Goal: Task Accomplishment & Management: Complete application form

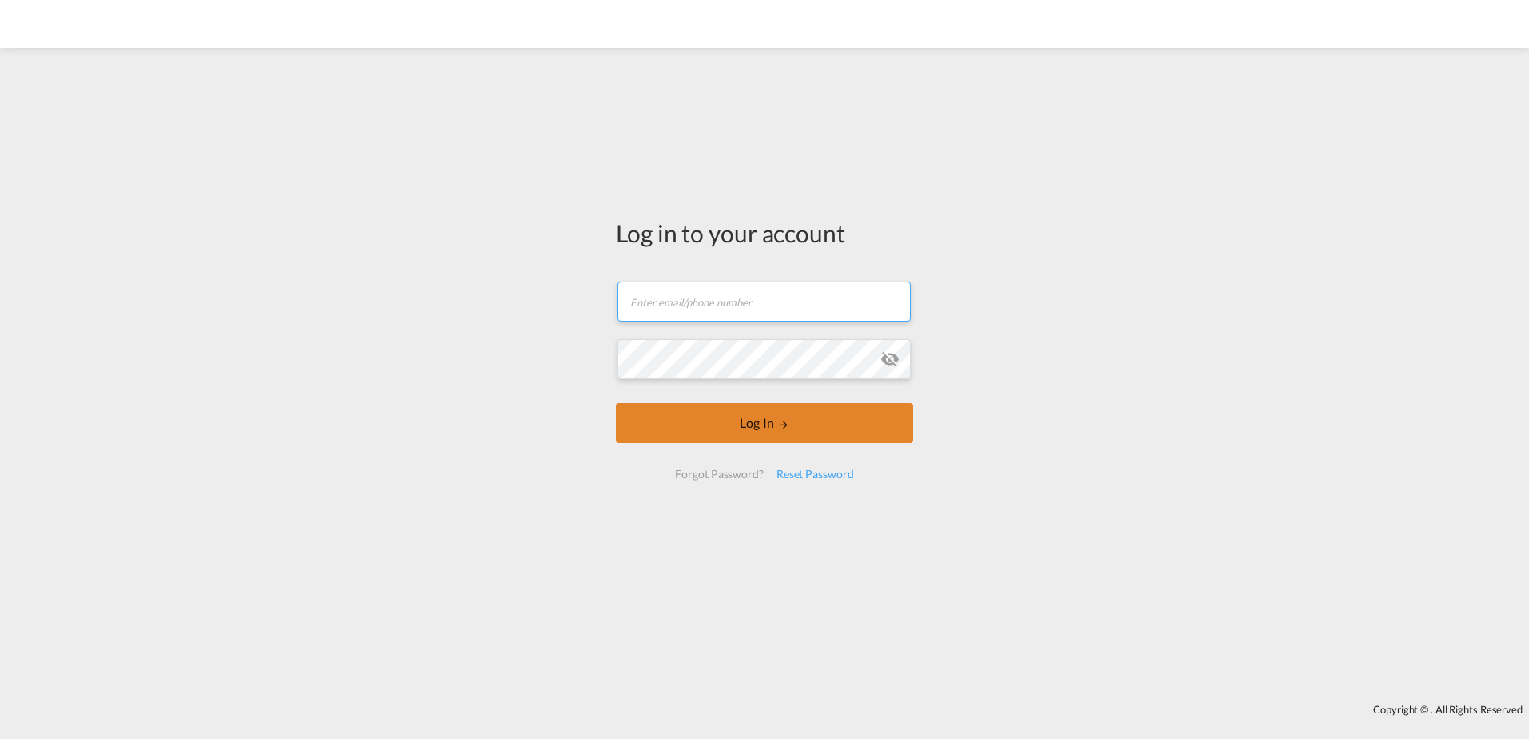
type input "[PERSON_NAME][EMAIL_ADDRESS][PERSON_NAME][DOMAIN_NAME]"
click at [769, 414] on button "Log In" at bounding box center [764, 423] width 297 height 40
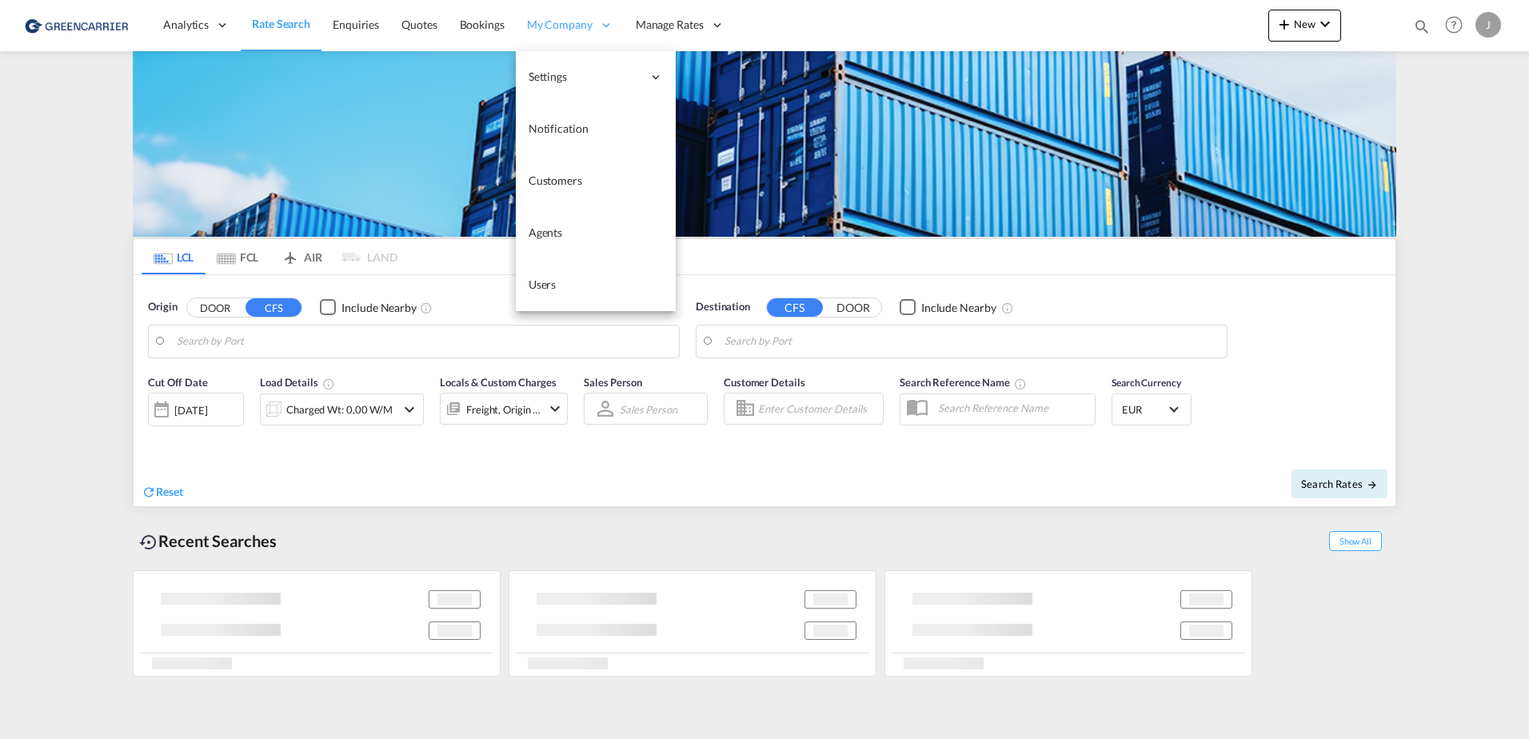
type input "Hamburg, DEHAM"
type input "Shanghai, SH, CNSHA"
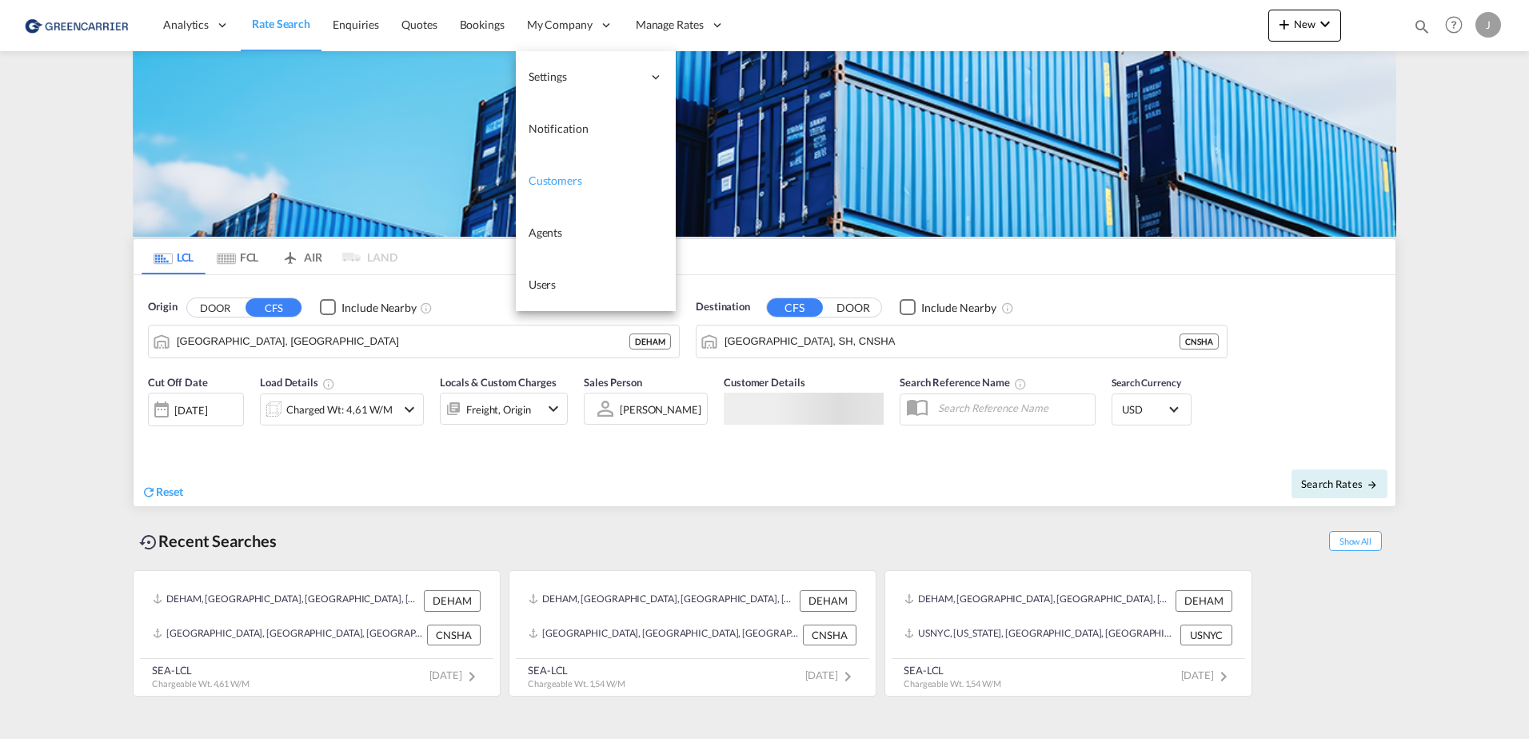
click at [541, 175] on span "Customers" at bounding box center [556, 181] width 54 height 14
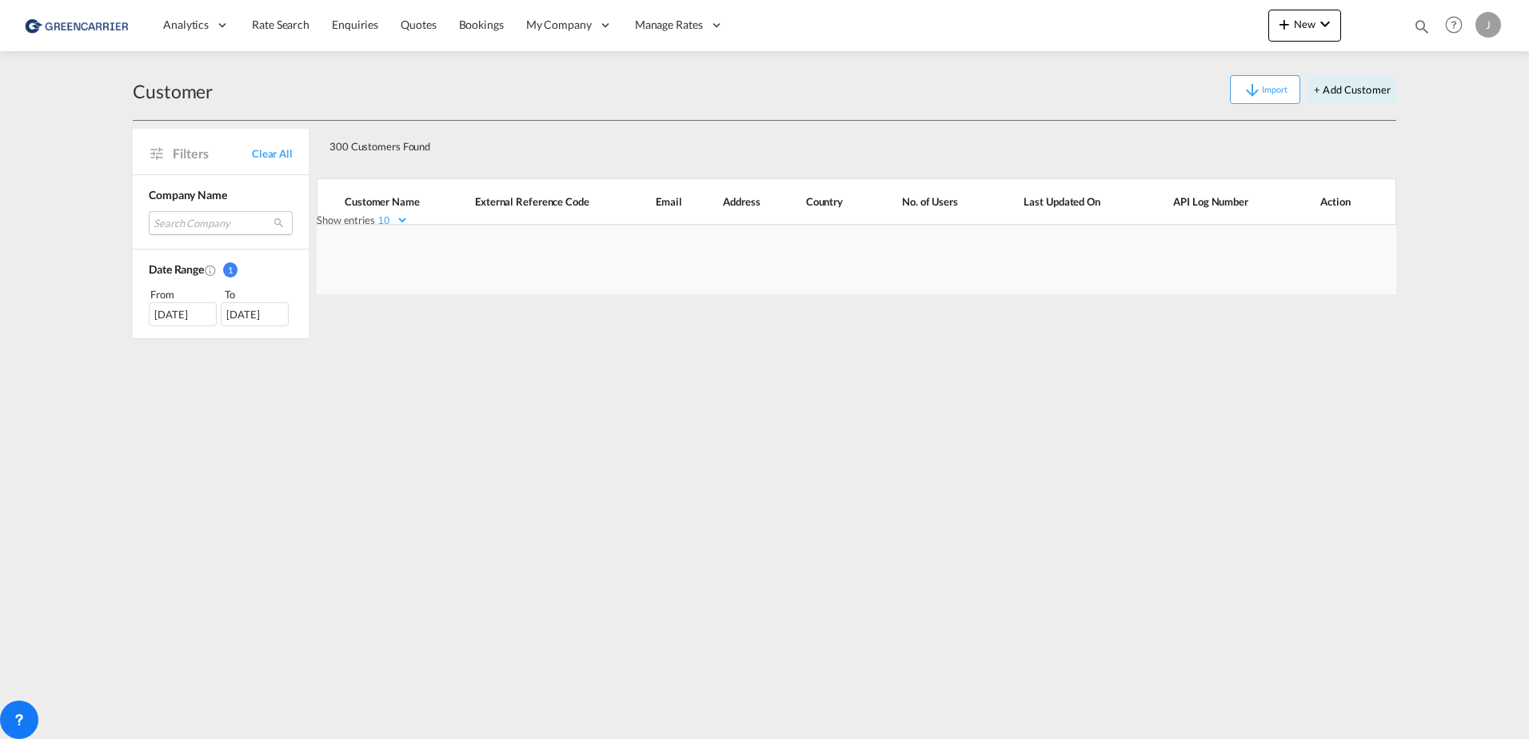
click at [218, 222] on md-select "Search Company avion germany gmbh testing freightify globe cargo gmbh skyline e…" at bounding box center [221, 223] width 144 height 24
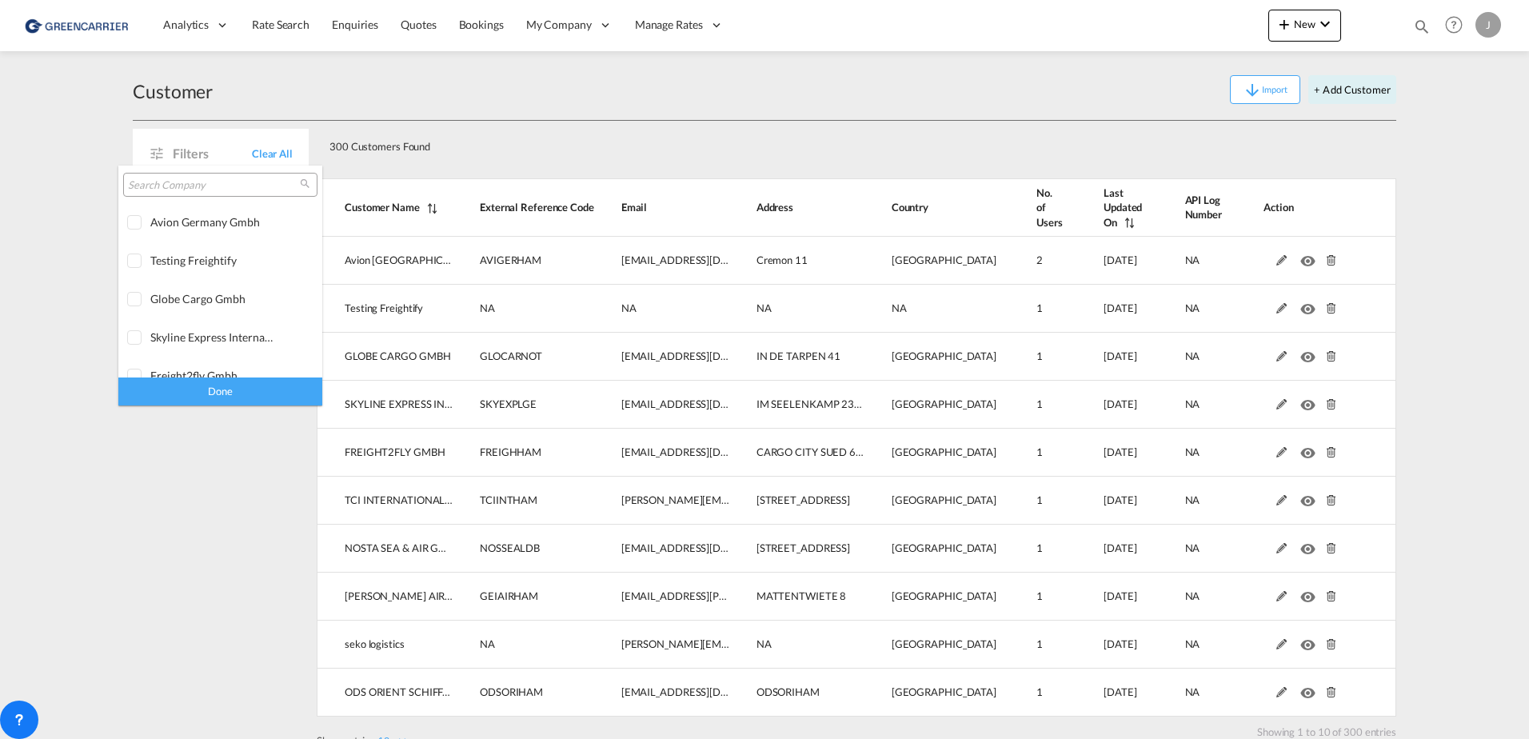
click at [198, 181] on input "search" at bounding box center [214, 185] width 172 height 14
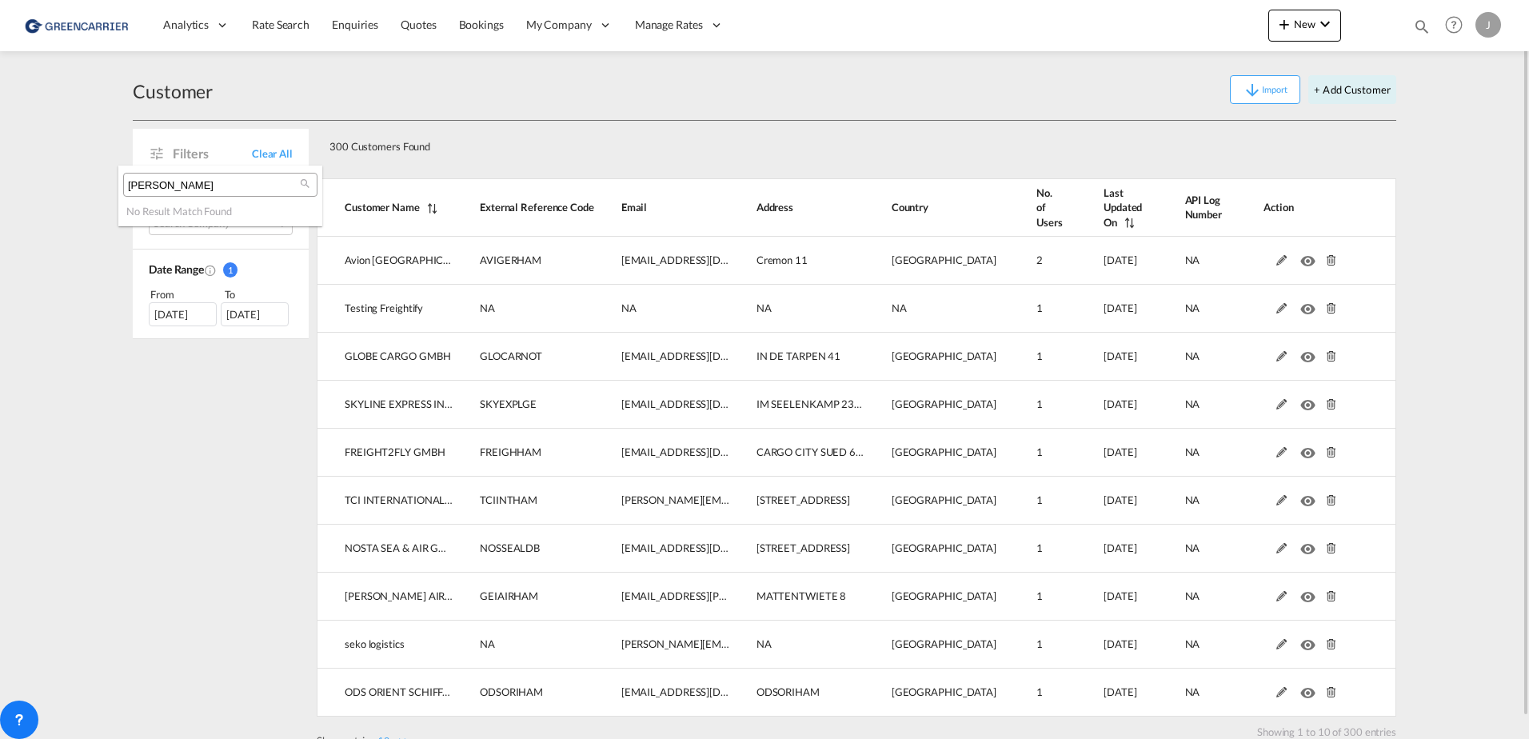
type input "geis kr"
click at [98, 202] on md-backdrop at bounding box center [764, 369] width 1529 height 739
click at [1348, 88] on button "+ Add Customer" at bounding box center [1352, 89] width 88 height 29
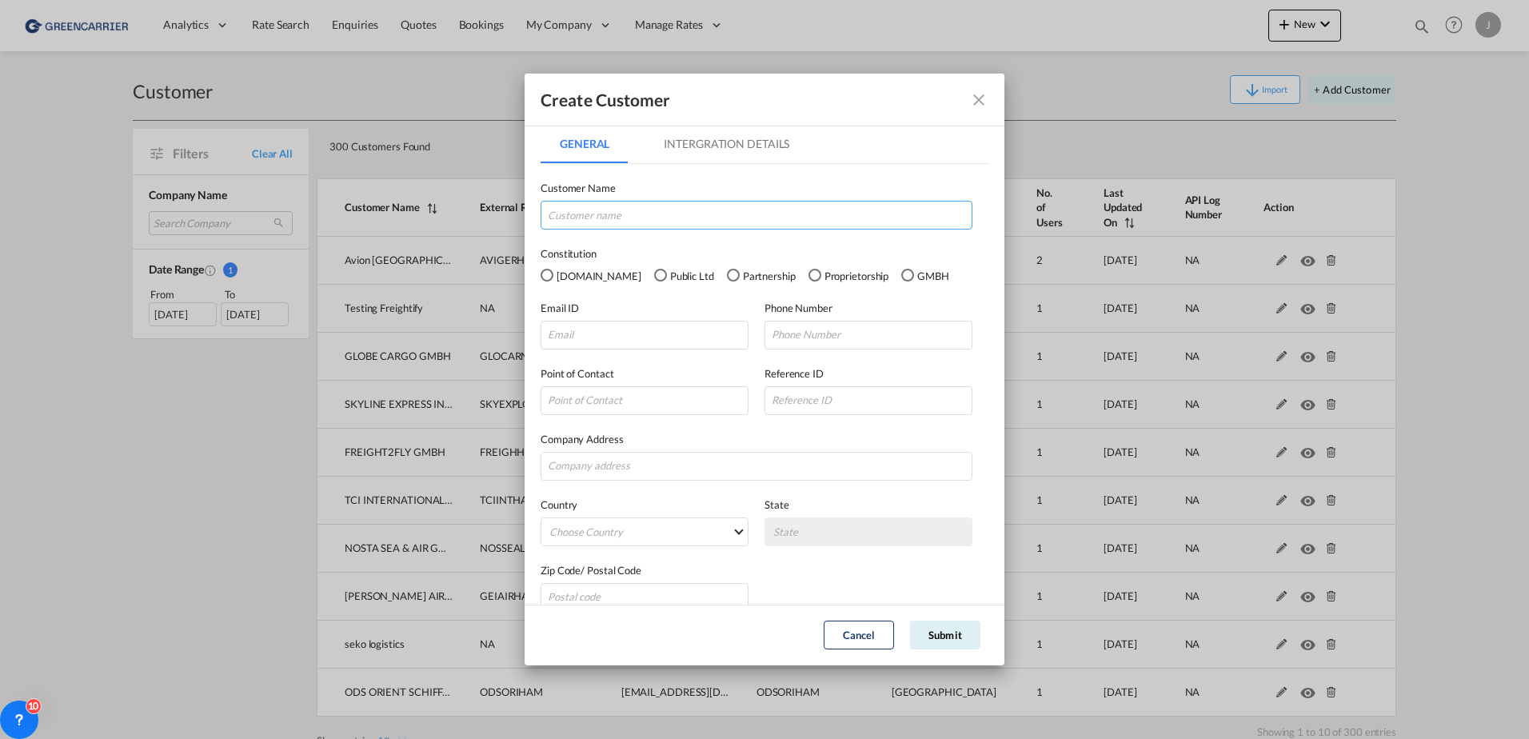
click at [623, 203] on input "GeneralIntergration Details ..." at bounding box center [757, 215] width 432 height 29
type input "Geis Kr"
click at [609, 210] on input "Geis Kr" at bounding box center [757, 215] width 432 height 29
type input "GEIS KRUEGER INTERNATIONALE SPEDITION GMBH"
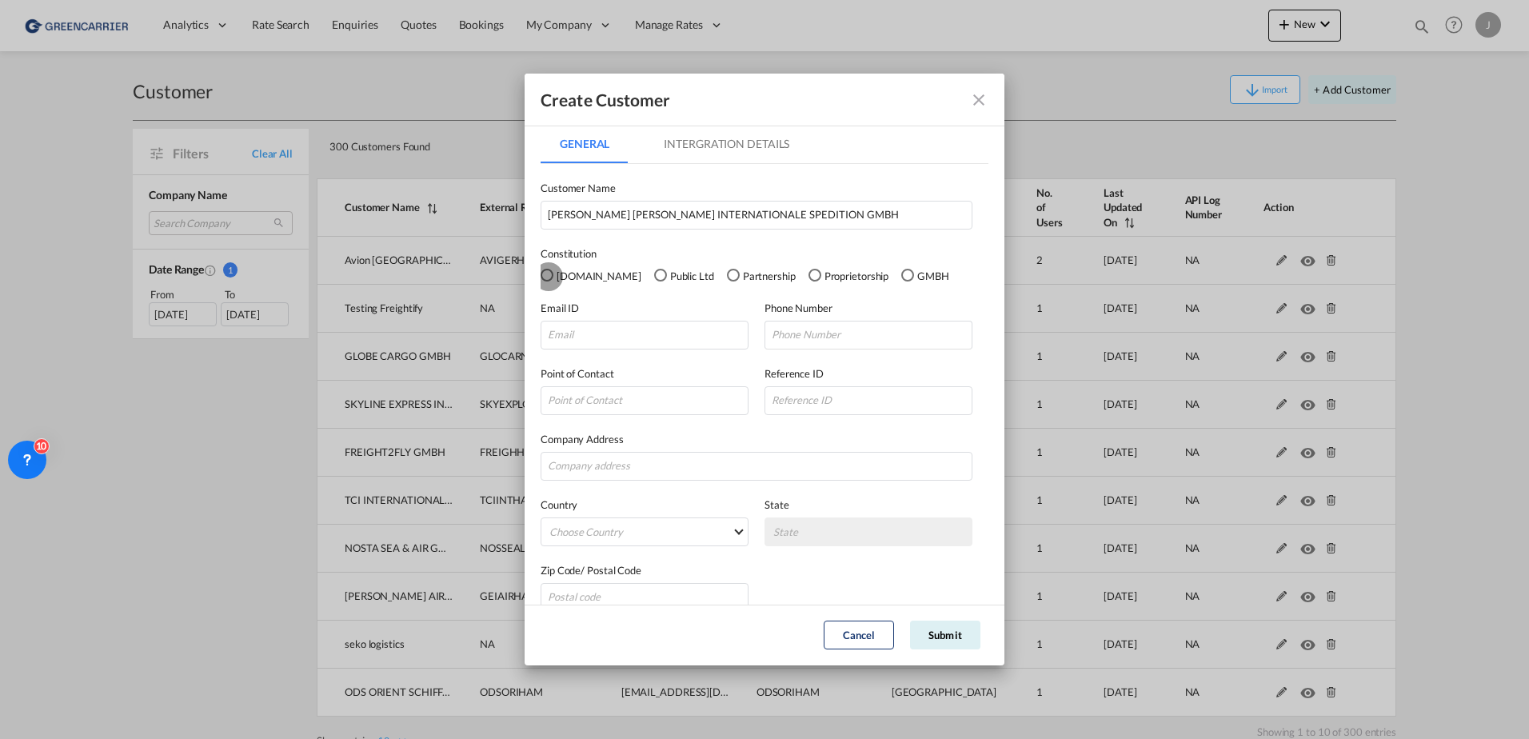
click at [901, 272] on md-radio-button "GMBH" at bounding box center [925, 275] width 48 height 18
click at [561, 339] on input "GeneralIntergration Details ..." at bounding box center [645, 335] width 208 height 29
click at [585, 331] on input "GeneralIntergration Details ..." at bounding box center [645, 335] width 208 height 29
paste input "AIRSEA@KRUEGER-SPEDITION.DE"
type input "AIRSEA@KRUEGER-SPEDITION.DE"
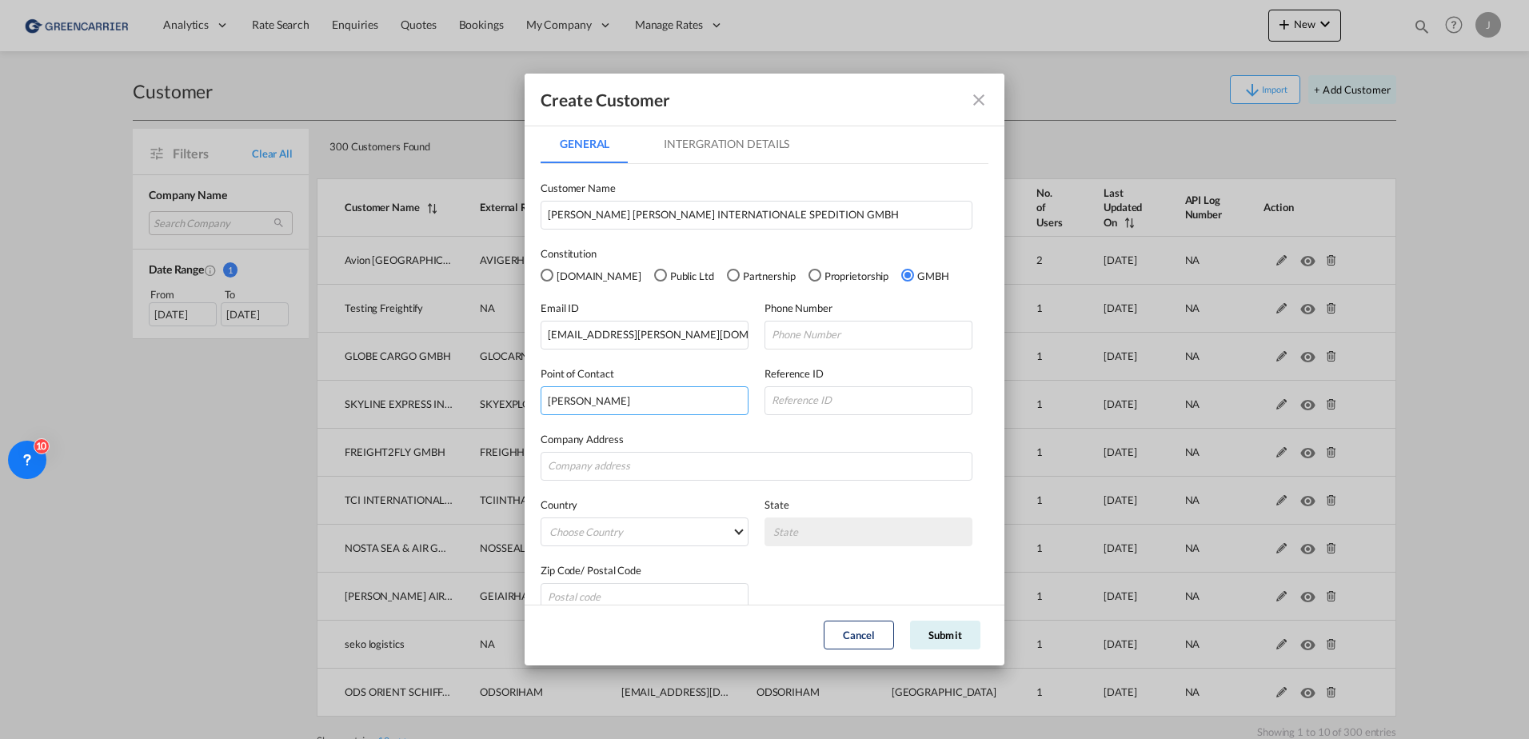
type input "Thorsten Sommer"
drag, startPoint x: 701, startPoint y: 483, endPoint x: 661, endPoint y: 467, distance: 42.3
click at [700, 482] on div "Country Choose Country Afghanistan Albania Algeria American Samoa Andorra Angol…" at bounding box center [765, 514] width 448 height 66
click at [657, 466] on input "GeneralIntergration Details ..." at bounding box center [757, 466] width 432 height 29
paste input "INDUSTRIESTRASSE 10"
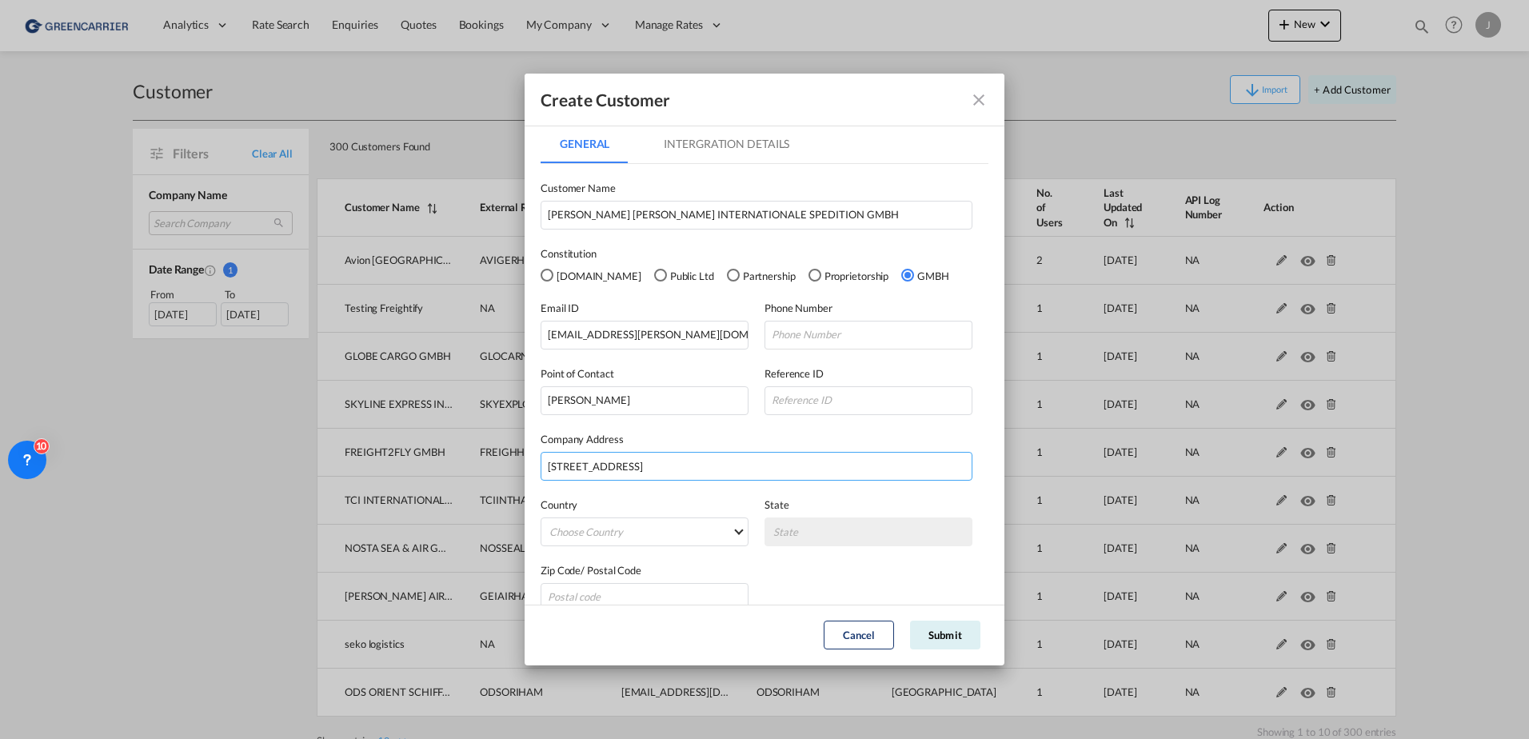
type input "INDUSTRIESTRASSE 10"
click at [634, 531] on md-select "Choose Country Afghanistan Albania Algeria American Samoa Andorra Angola Anguil…" at bounding box center [645, 531] width 208 height 29
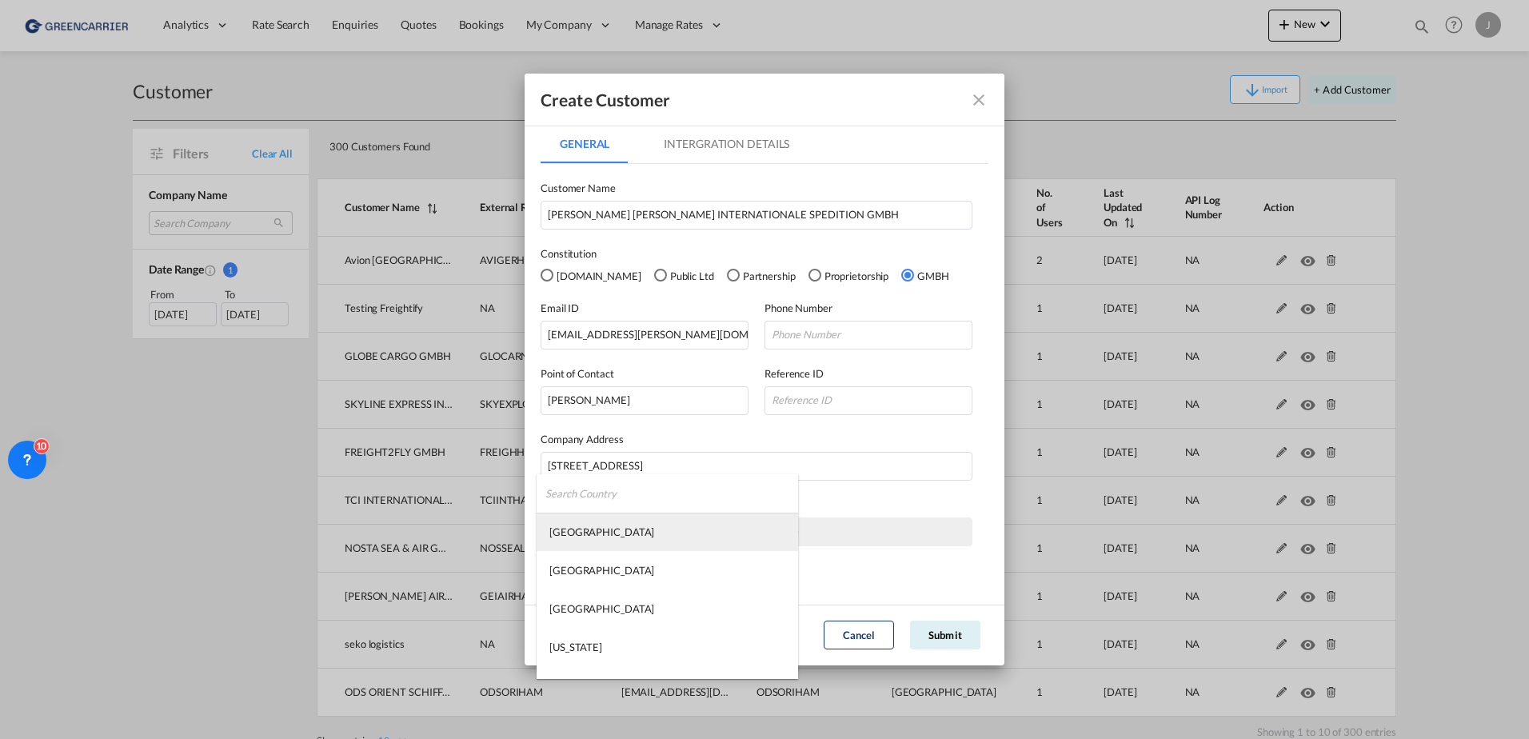
type md-option "Afghanistan"
type md-option "Gabon"
type md-option "Georgia"
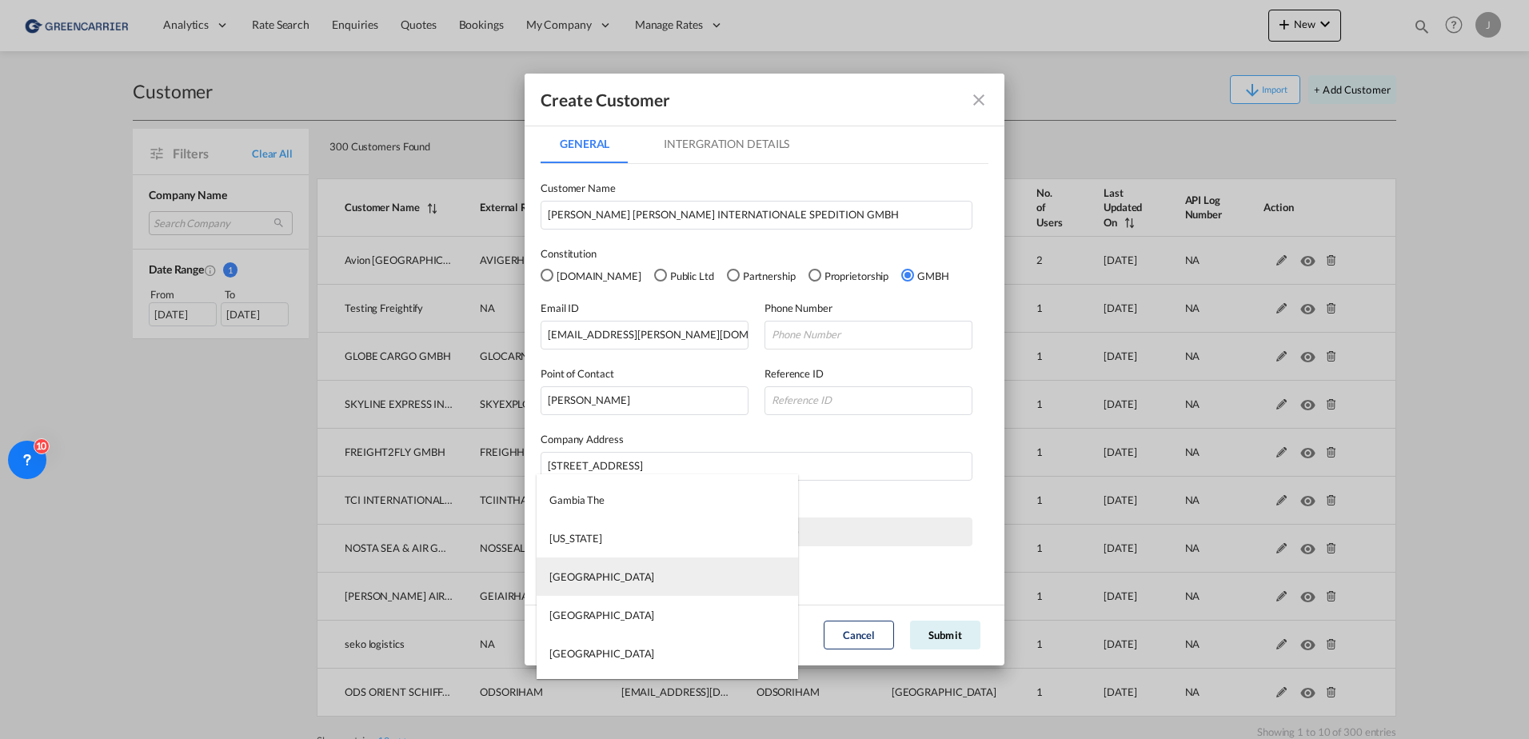
type md-option "Germany"
click at [580, 576] on div "Germany" at bounding box center [601, 576] width 105 height 14
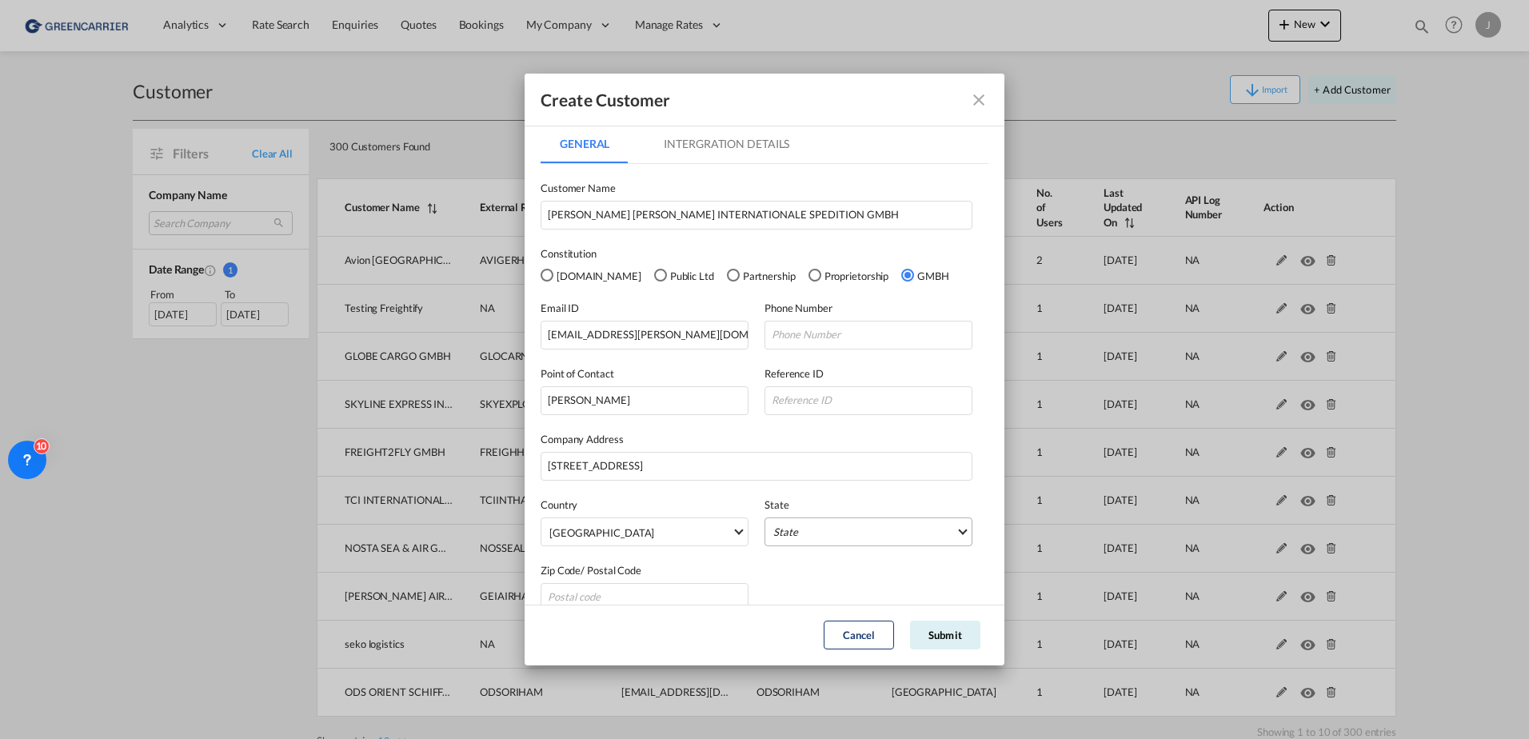
click at [825, 543] on md-select "State Auvergne Baden-Wurttemberg Bavaria Bayern Beilstein Wurtt Berlin Brandenb…" at bounding box center [869, 531] width 208 height 29
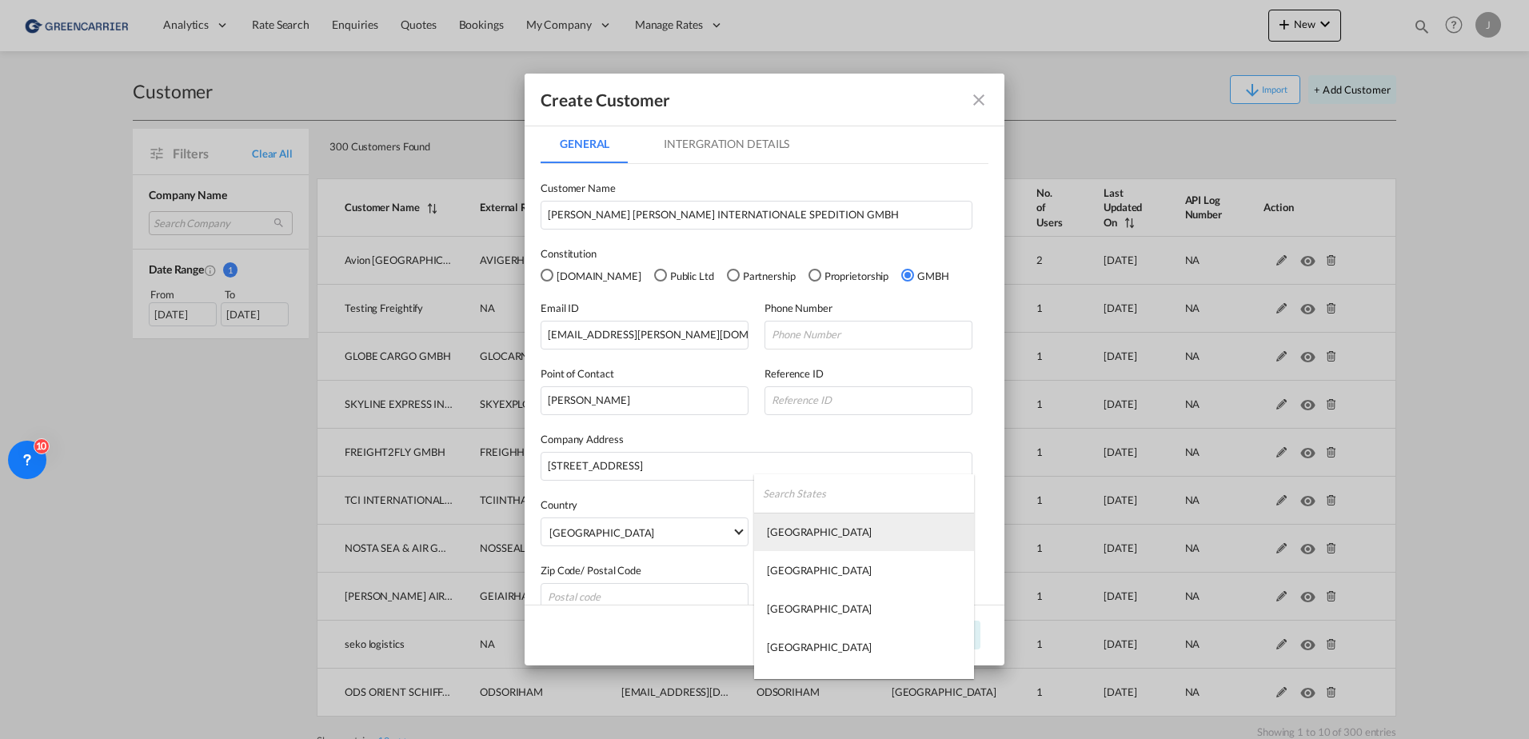
type md-option "Auvergne"
type md-option "Neubeuern"
type md-option "Niedersachsen"
click at [821, 614] on div "Niedersachsen" at bounding box center [819, 615] width 105 height 14
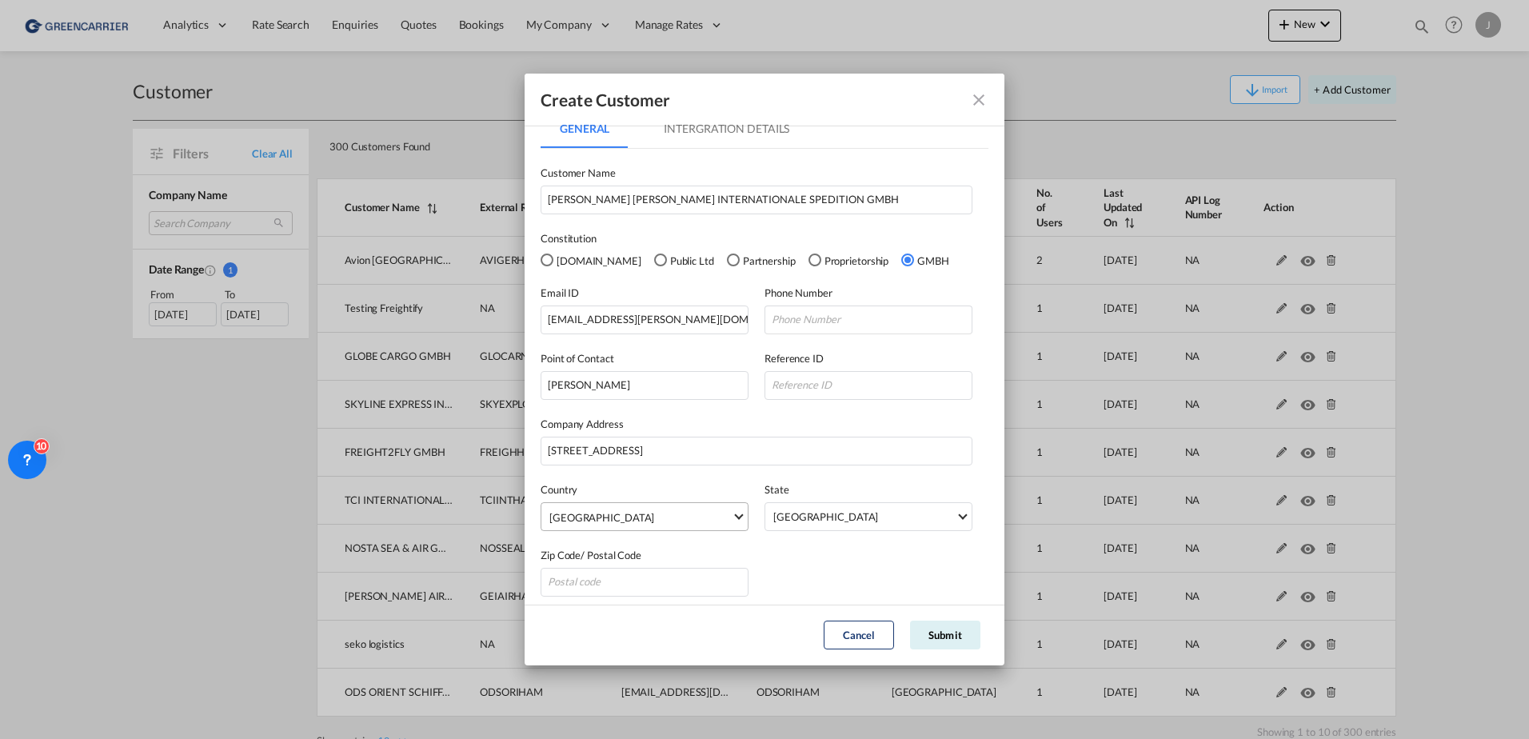
scroll to position [23, 0]
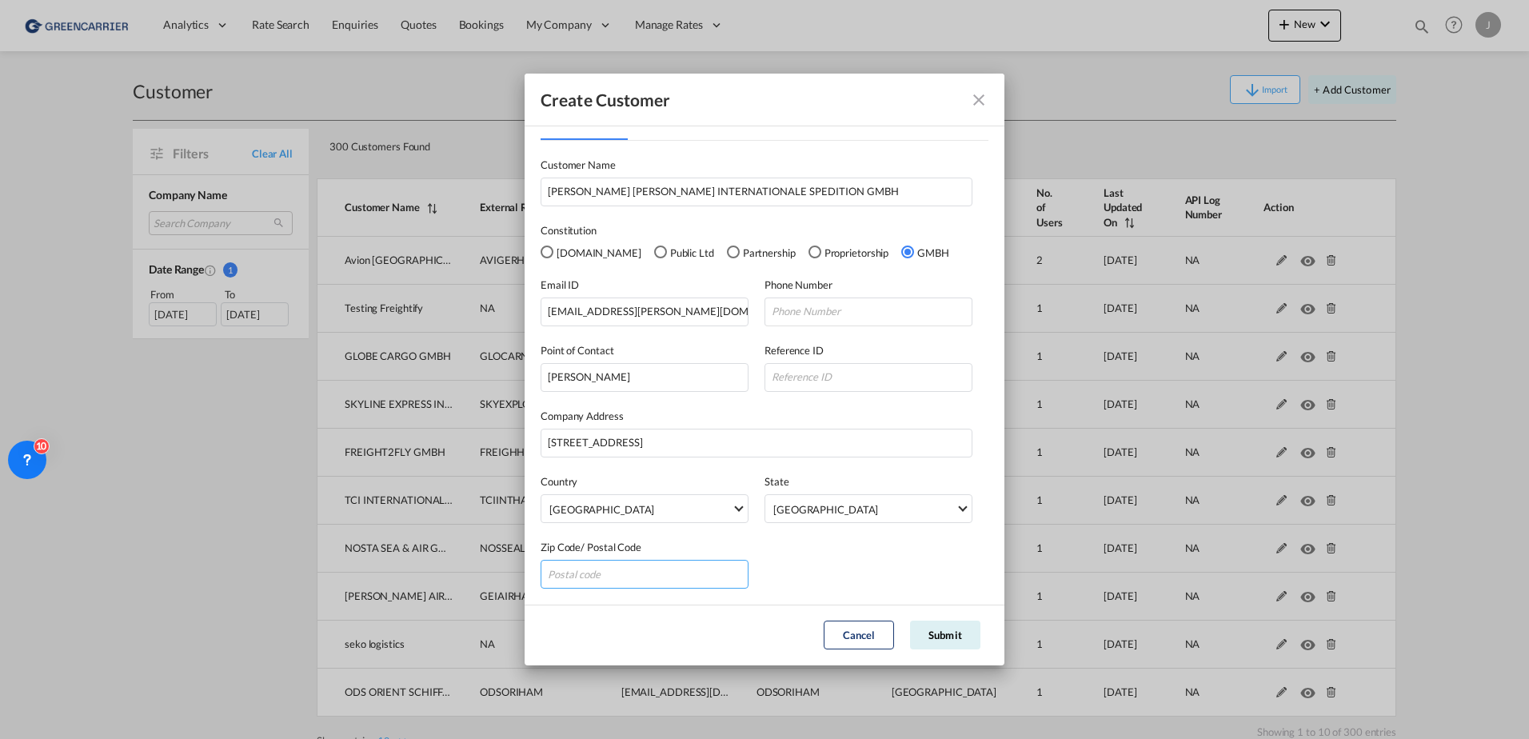
click at [605, 577] on input "GeneralIntergration Details ..." at bounding box center [645, 574] width 208 height 29
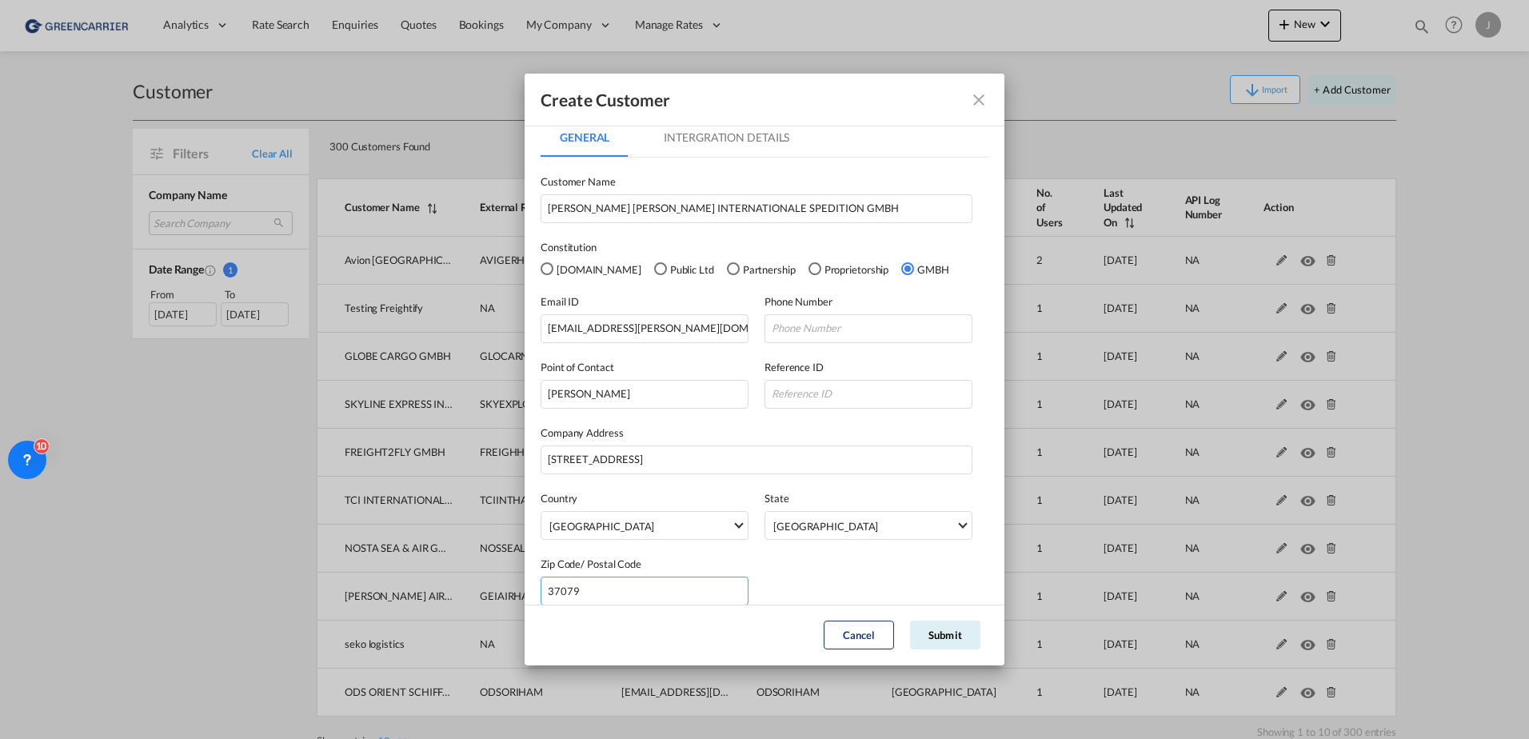
scroll to position [0, 0]
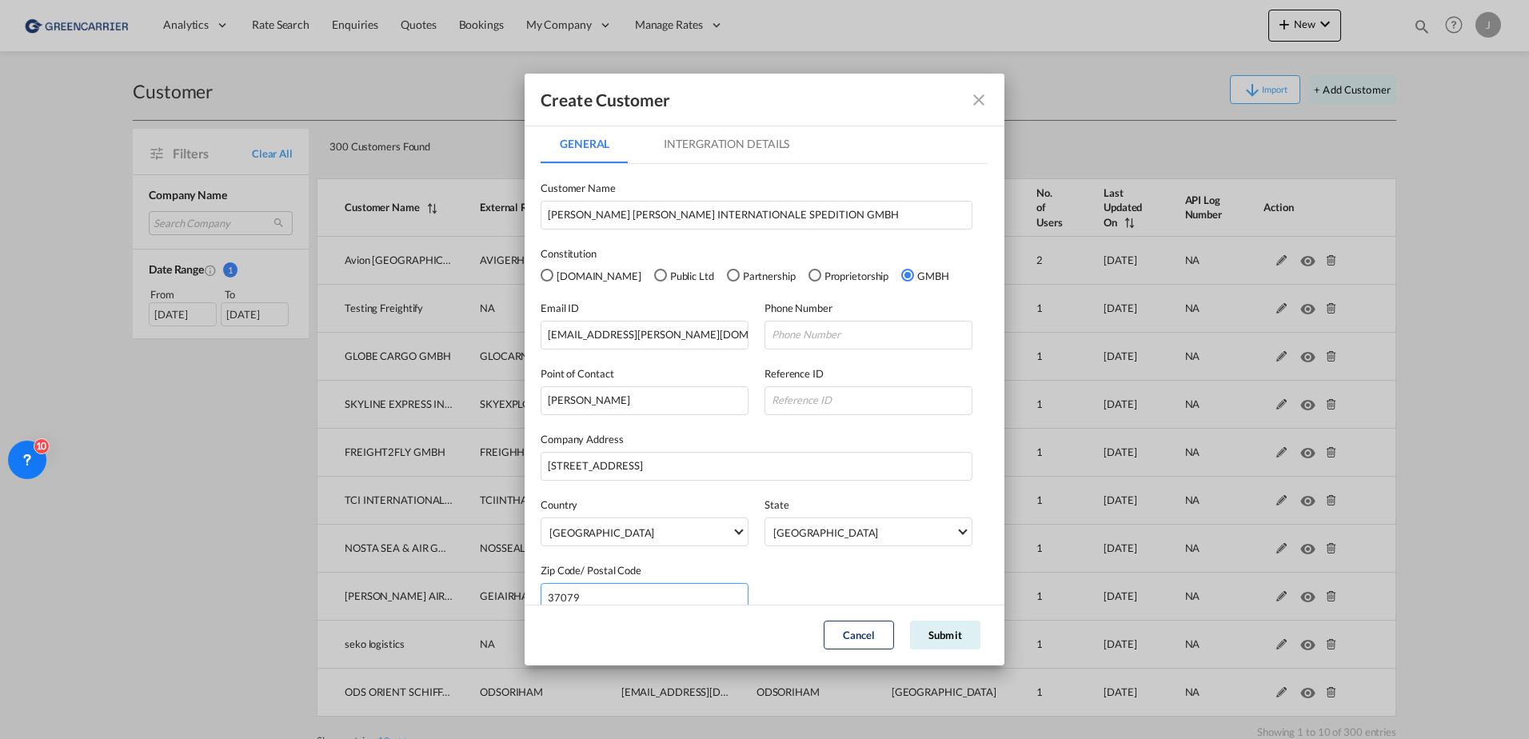
type input "37079"
click at [705, 147] on md-tab-item "Intergration Details" at bounding box center [727, 144] width 164 height 38
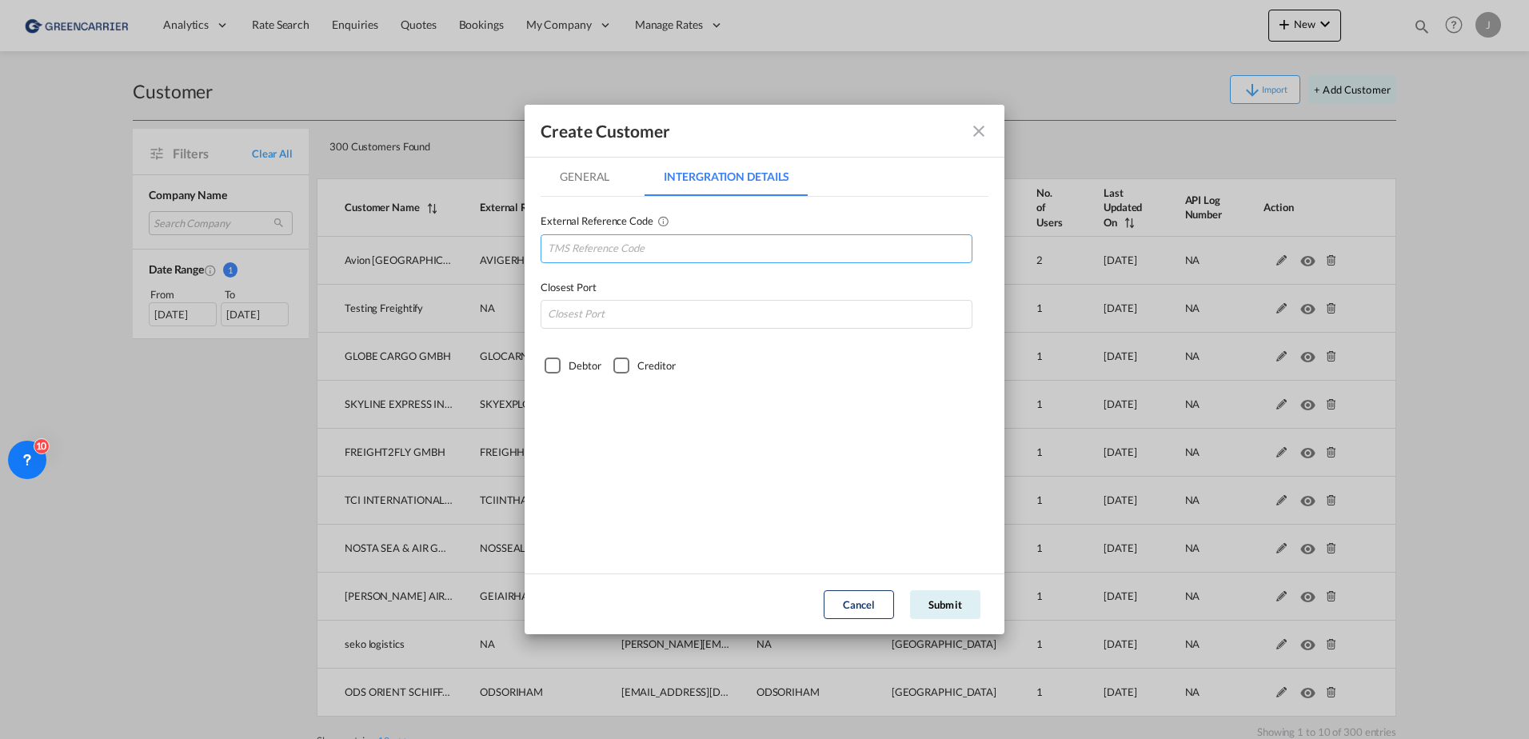
click at [623, 252] on input "GeneralIntergration Details ..." at bounding box center [757, 248] width 432 height 29
paste input "KRUINTGOE"
type input "KRUINTGOE"
type input "DEHAM"
click at [557, 363] on div "Debtor" at bounding box center [553, 365] width 16 height 16
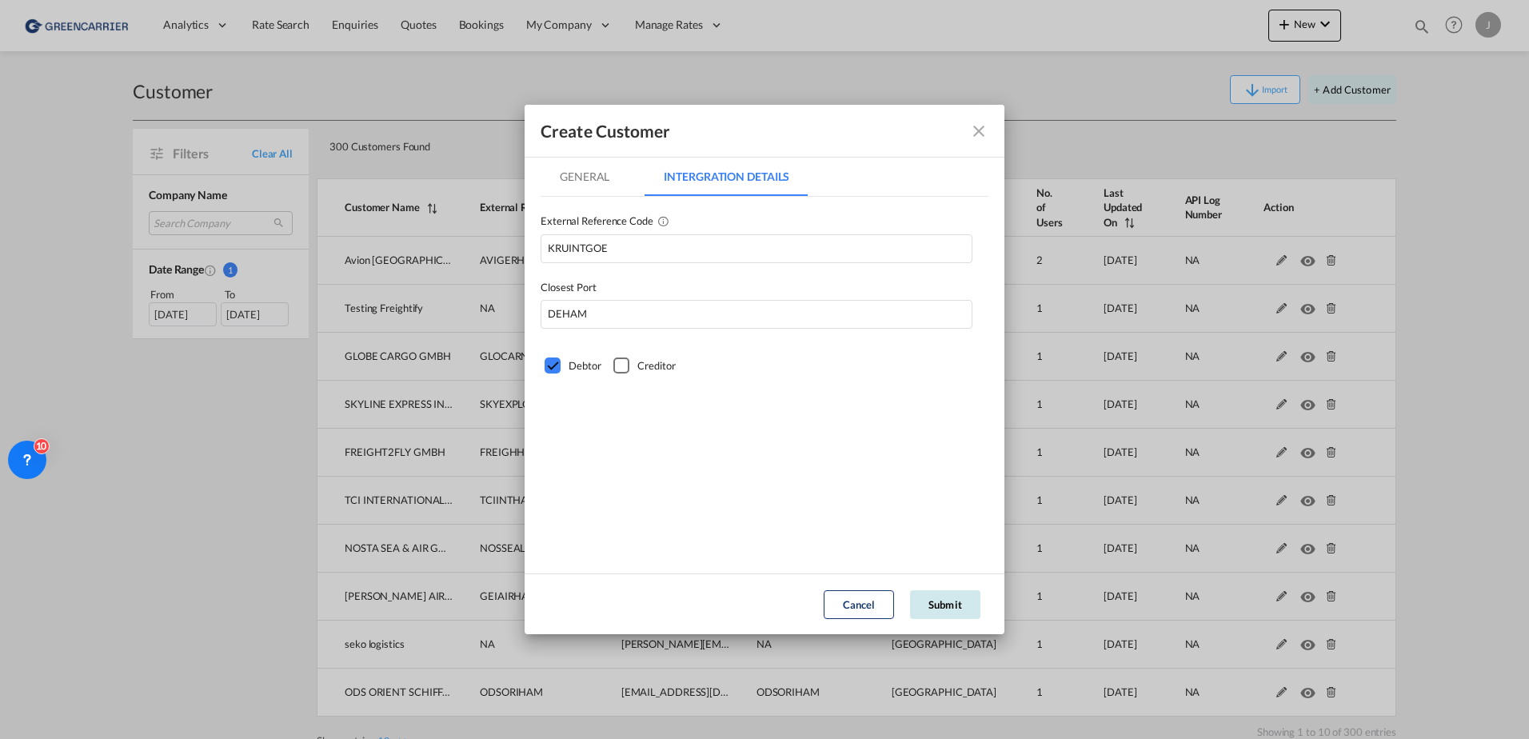
click at [945, 601] on button "Submit" at bounding box center [945, 604] width 70 height 29
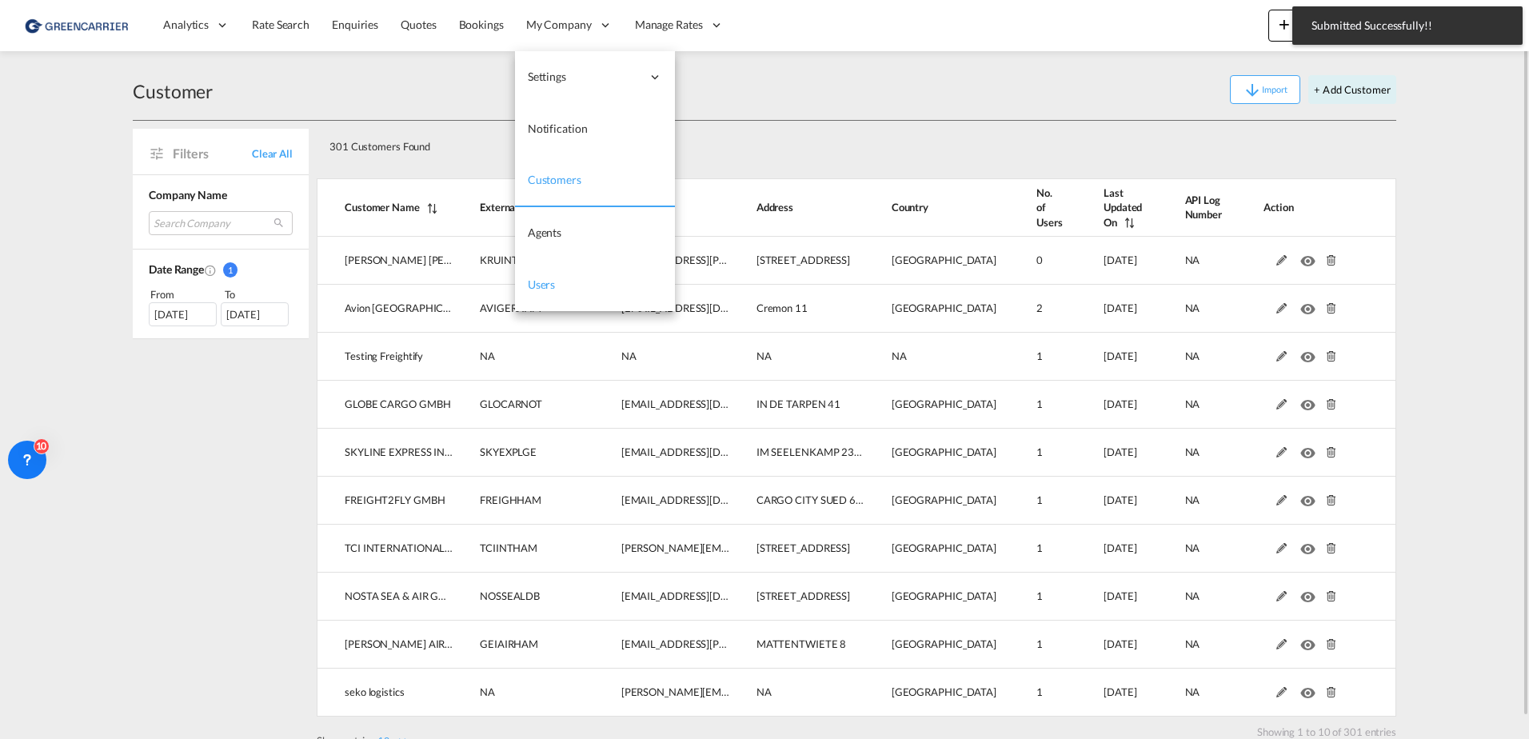
click at [548, 284] on span "Users" at bounding box center [542, 285] width 28 height 14
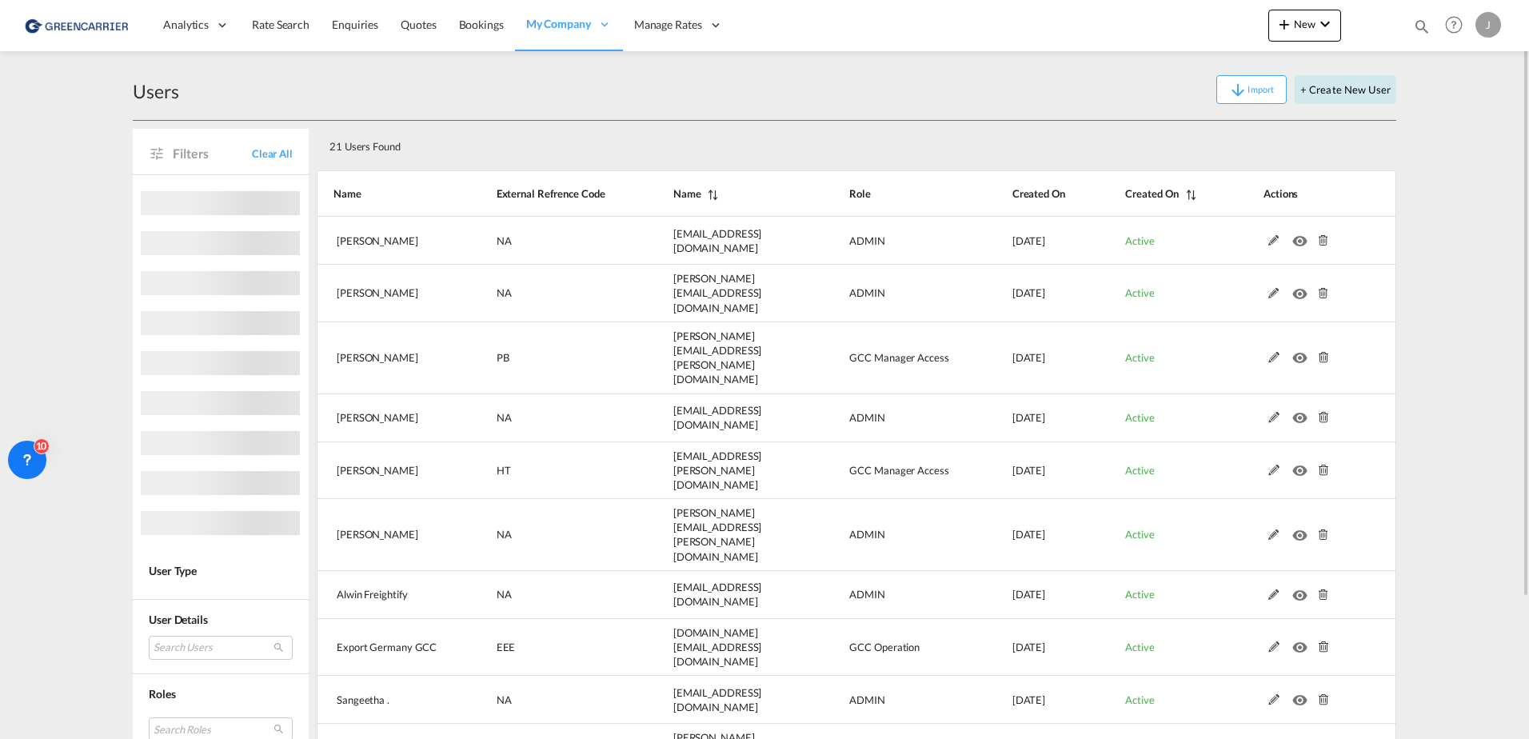
click at [1334, 88] on button "+ Create New User" at bounding box center [1346, 89] width 102 height 29
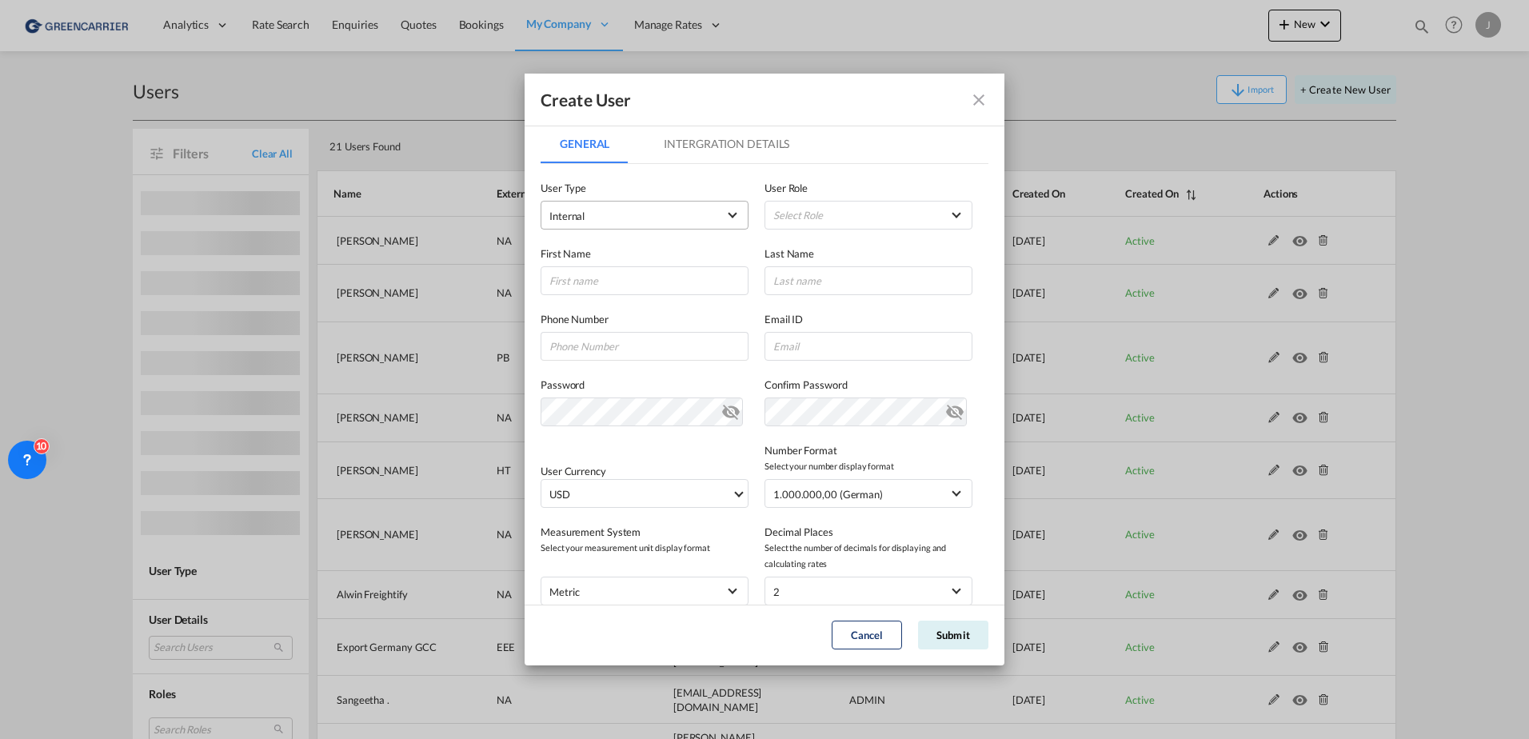
click at [612, 210] on span "Internal" at bounding box center [633, 216] width 168 height 16
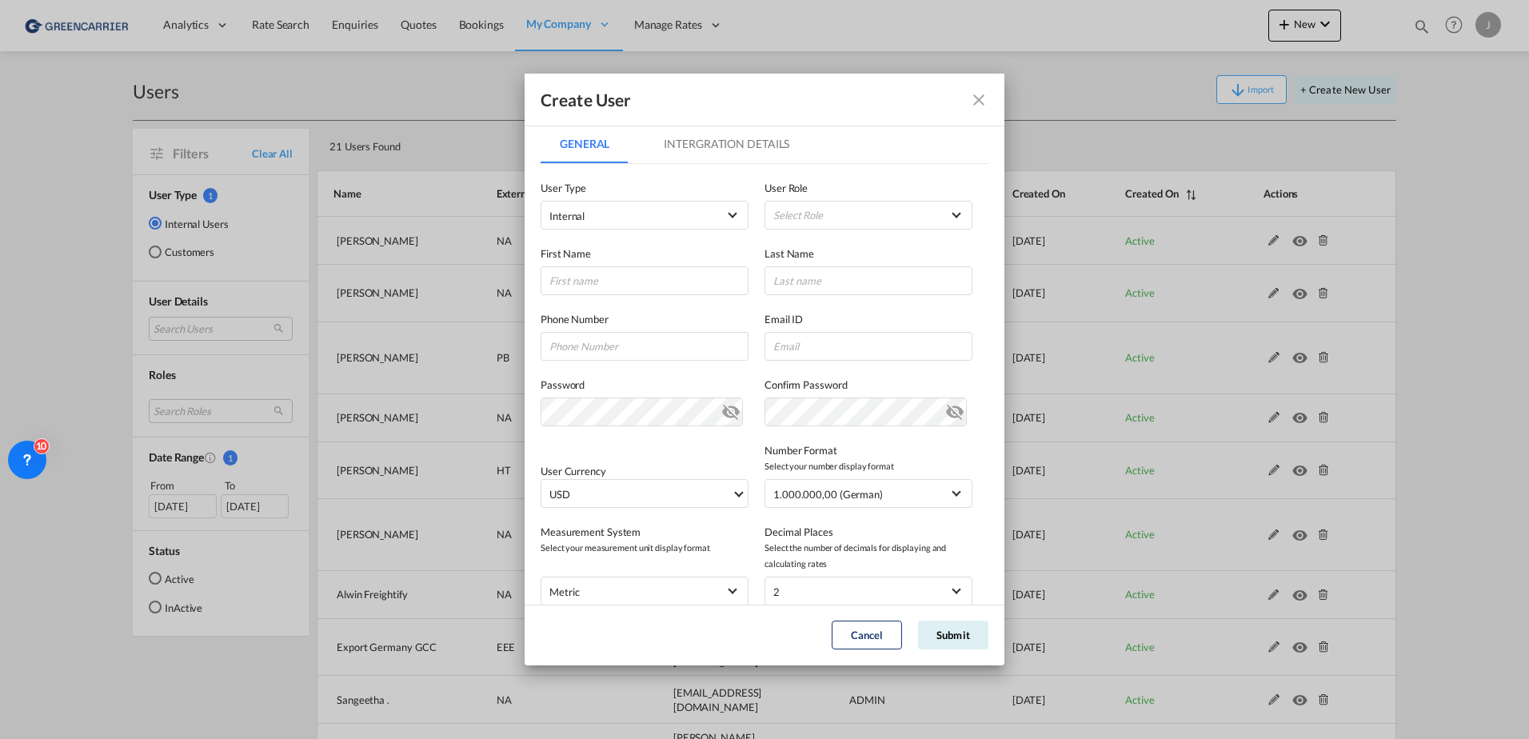
click at [585, 258] on label "First Name" at bounding box center [645, 254] width 208 height 16
click at [653, 210] on span "Internal" at bounding box center [633, 216] width 168 height 16
click at [576, 250] on span "Customer" at bounding box center [573, 254] width 45 height 13
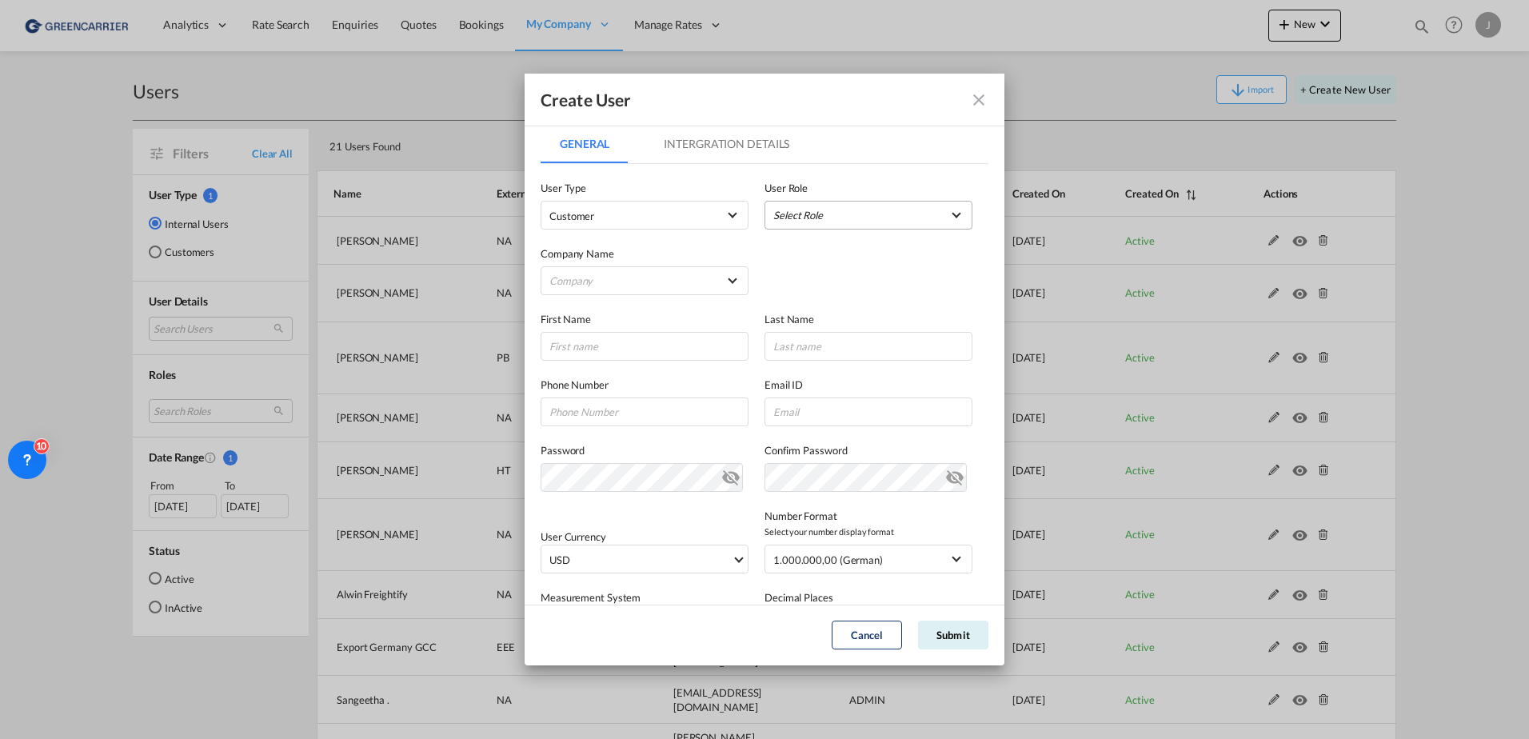
click at [867, 206] on md-select "Select Role BCO GLOBAL GCC Customers FCL USER_DEFINED GCC Customers LCL USER_DE…" at bounding box center [869, 215] width 208 height 29
click at [585, 246] on md-backdrop at bounding box center [764, 369] width 1529 height 739
click at [601, 275] on md-select "Company Alfons Koester & Co. GmbH Avion Germany Gmbh BENDIX TRANSPORT DANMARK D…" at bounding box center [645, 280] width 208 height 29
click at [581, 248] on input "search" at bounding box center [673, 243] width 279 height 38
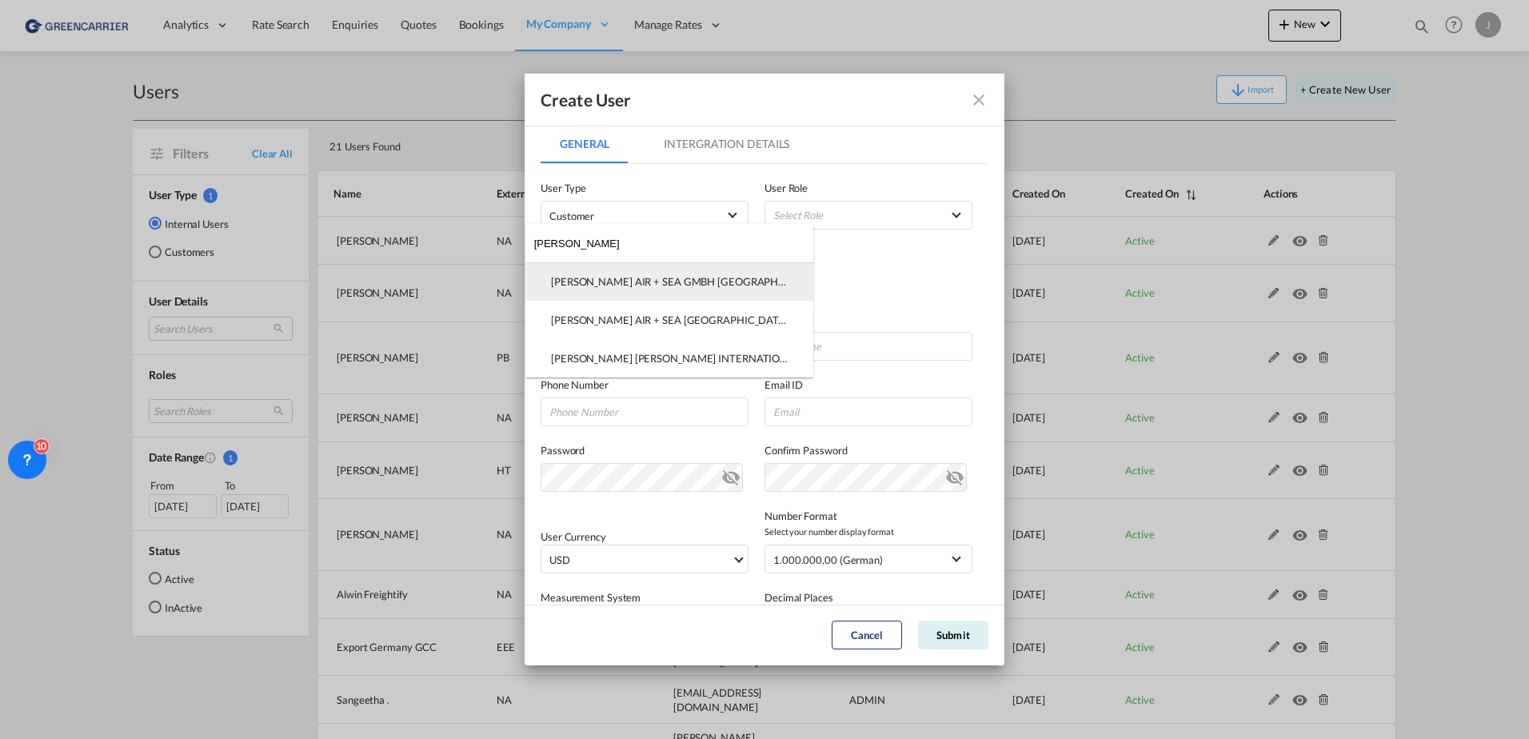
type input "geis"
click at [597, 277] on div "GEIS AIR + SEA GMBH FULDA" at bounding box center [669, 281] width 237 height 14
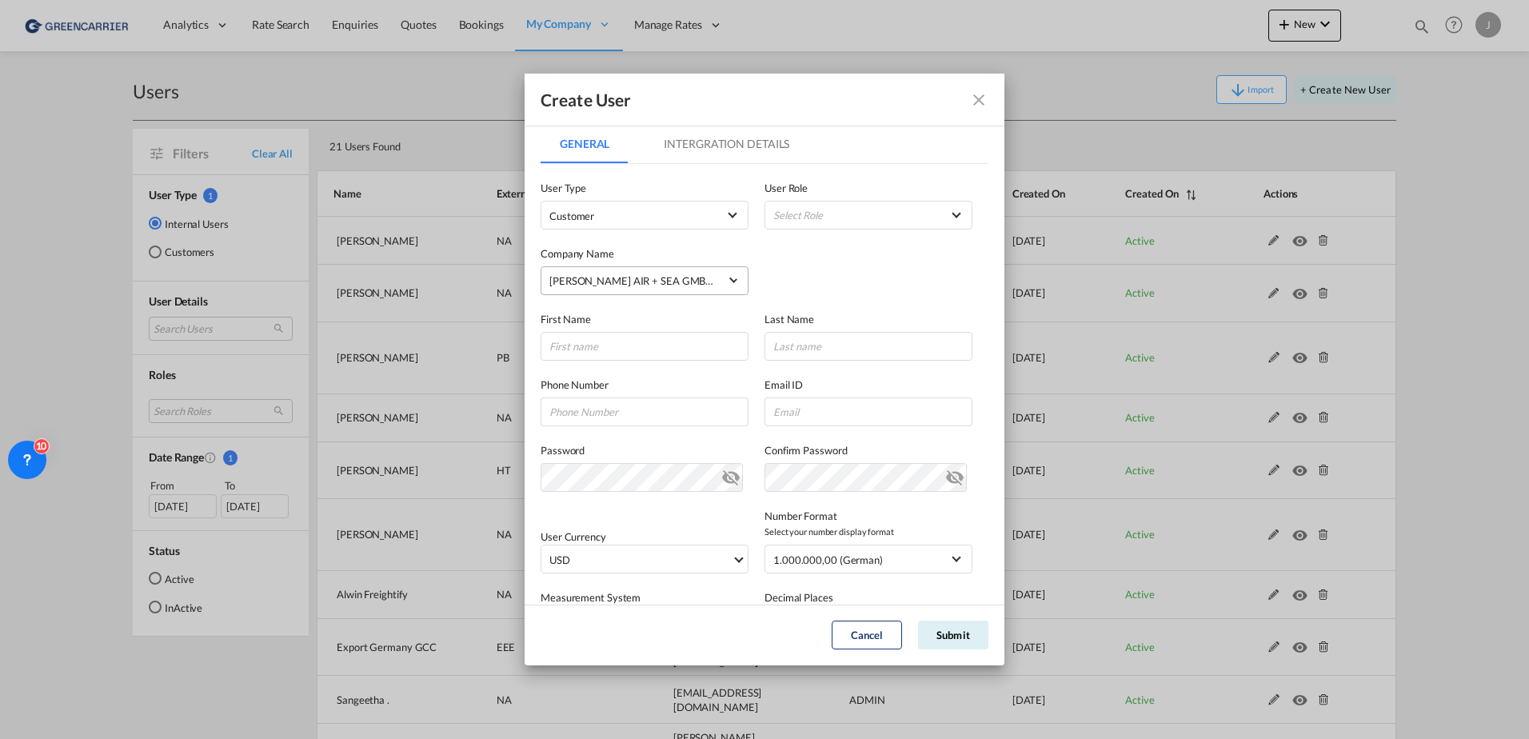
click at [626, 282] on div "GEIS AIR + SEA GMBH FULDA" at bounding box center [684, 280] width 271 height 13
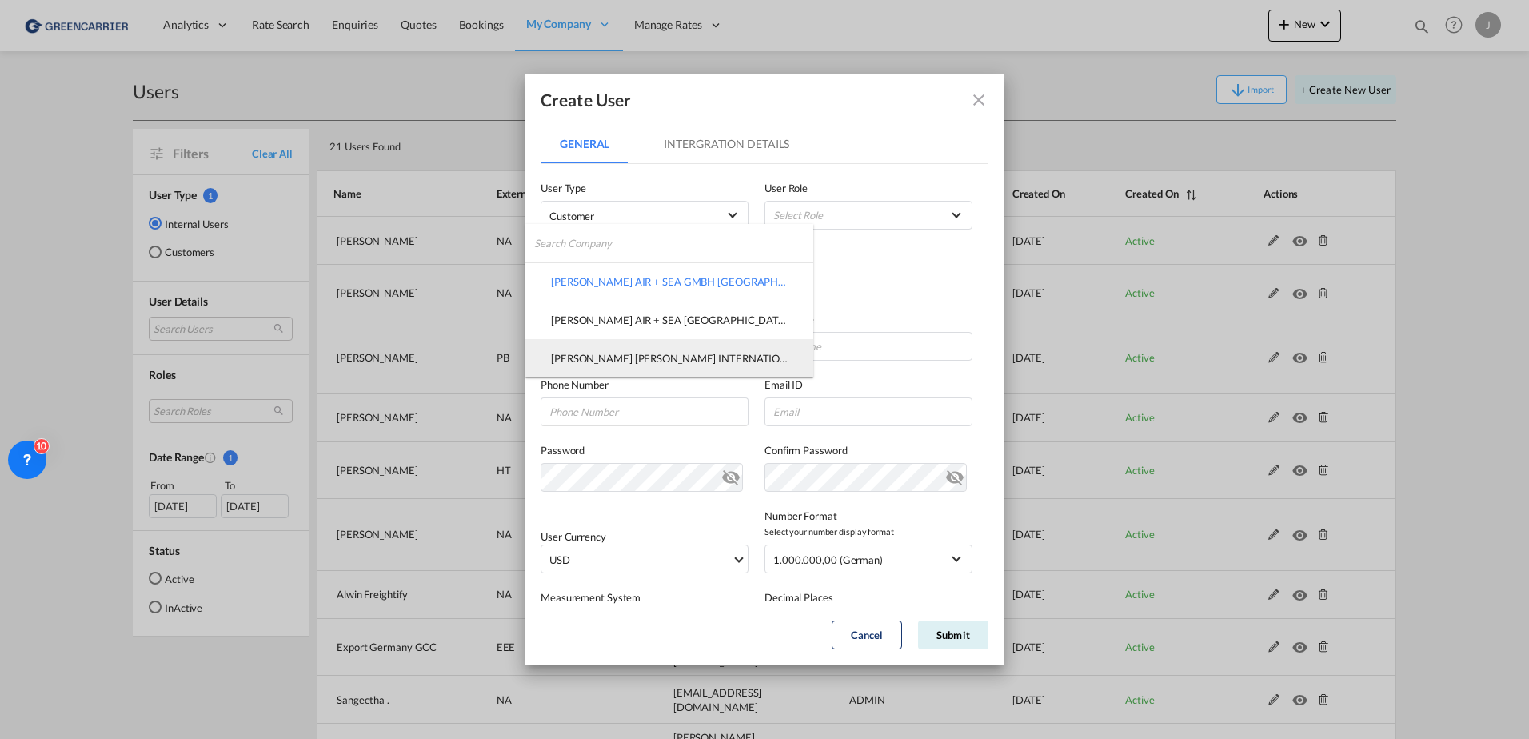
click at [610, 359] on div "GEIS KRUEGER INTERNATIONALE SPEDITION GMBH" at bounding box center [669, 358] width 237 height 14
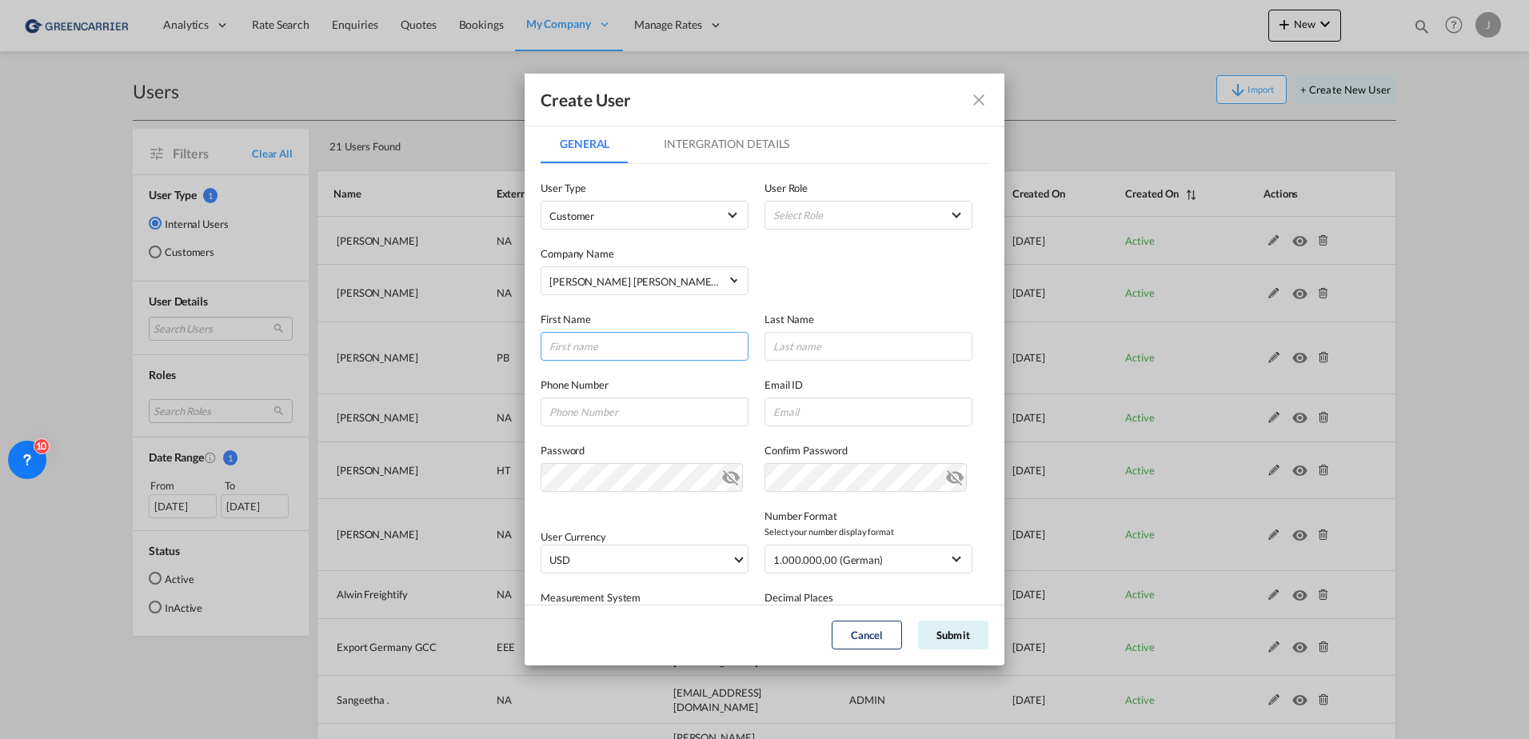
click at [593, 345] on input "GeneralIntergration Details ..." at bounding box center [645, 346] width 208 height 29
type input "Thorsten"
type input "Sommer"
drag, startPoint x: 561, startPoint y: 349, endPoint x: 570, endPoint y: 349, distance: 8.8
click at [561, 349] on input "Thorsten" at bounding box center [645, 346] width 208 height 29
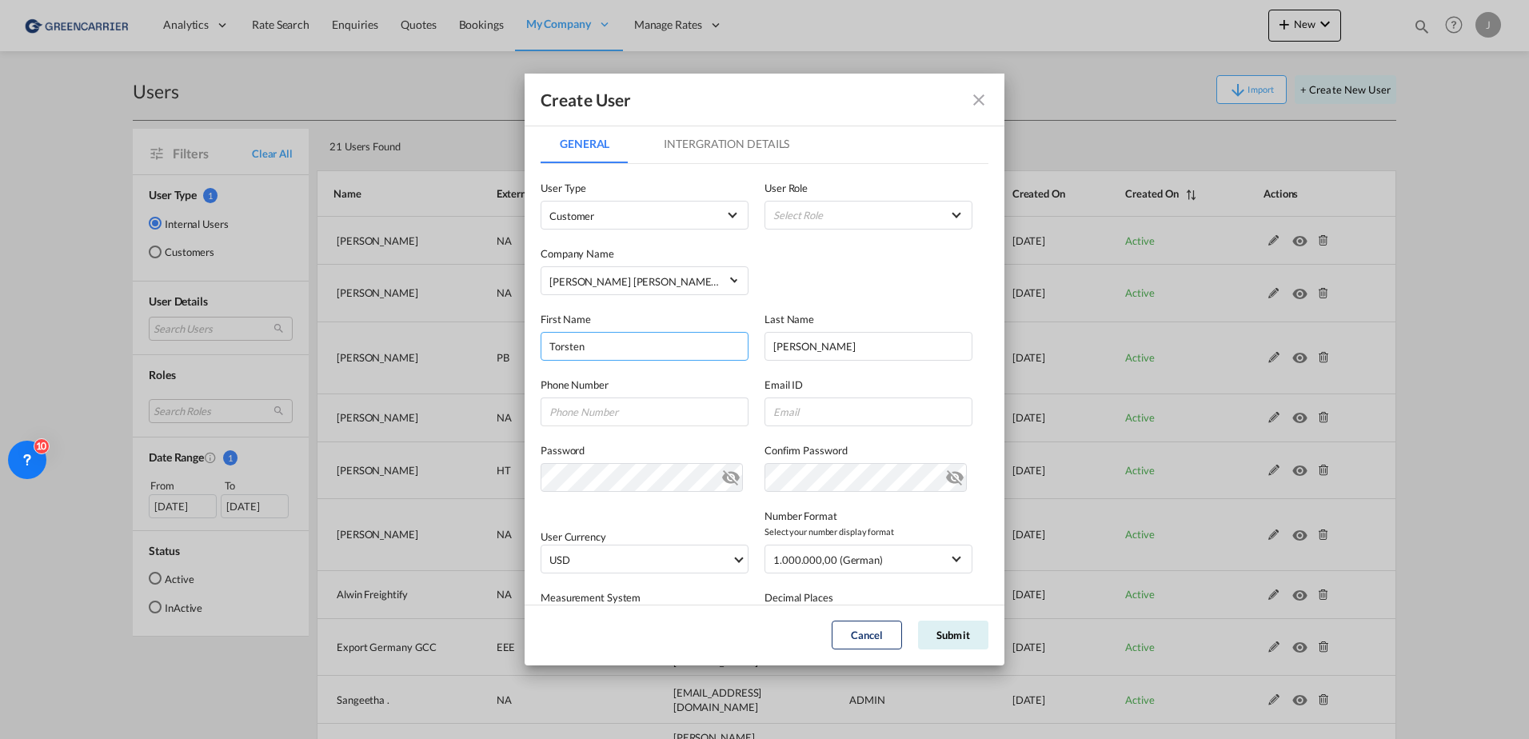
type input "Torsten"
click at [617, 403] on input "GeneralIntergration Details ..." at bounding box center [645, 411] width 208 height 29
paste input "49 551 69409-426"
type input "49 551 69409-426"
drag, startPoint x: 791, startPoint y: 449, endPoint x: 793, endPoint y: 412, distance: 37.7
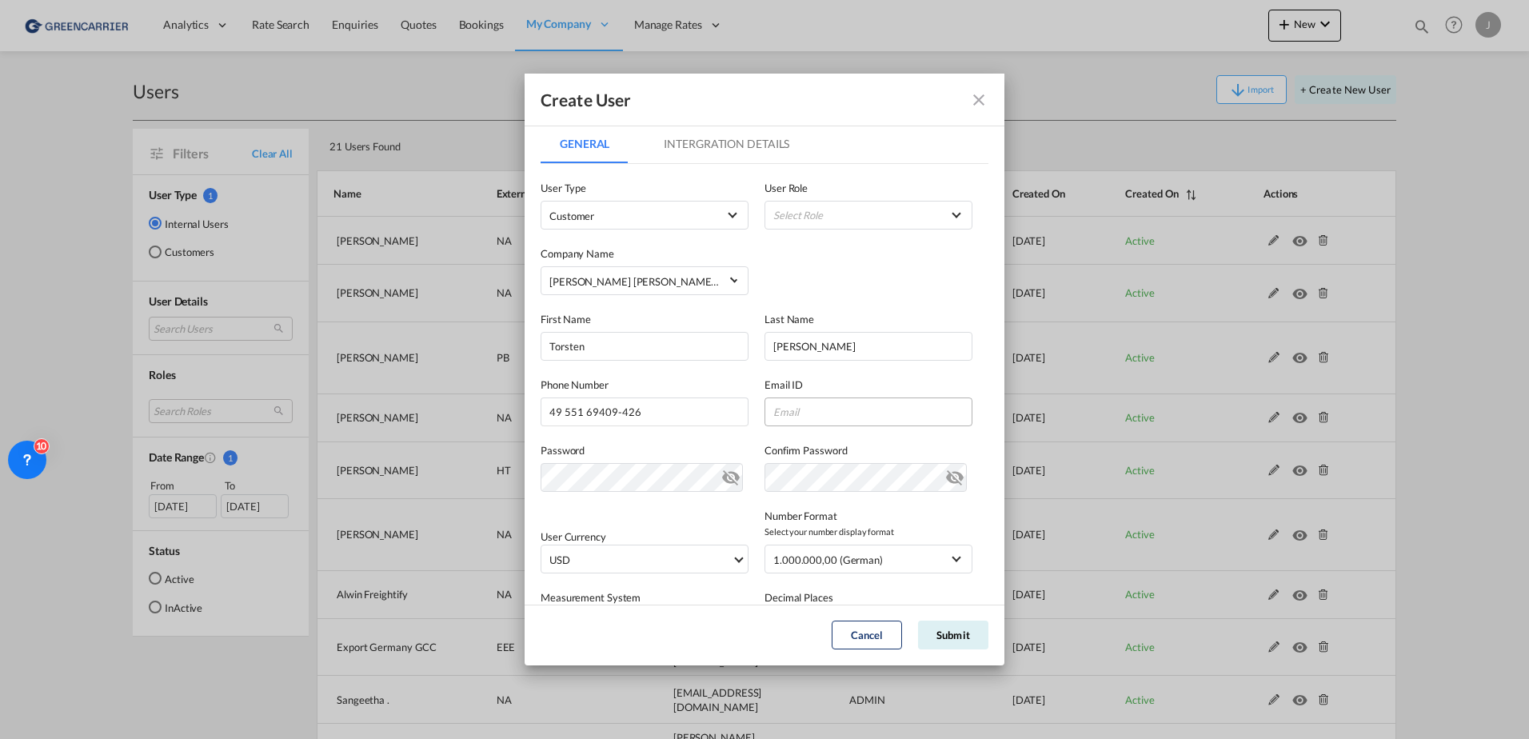
click at [791, 449] on label "Confirm Password" at bounding box center [869, 450] width 208 height 16
click at [793, 412] on input "GeneralIntergration Details ..." at bounding box center [869, 411] width 208 height 29
paste input "airsea@krueger-spedition.de"
type input "airsea@krueger-spedition.de"
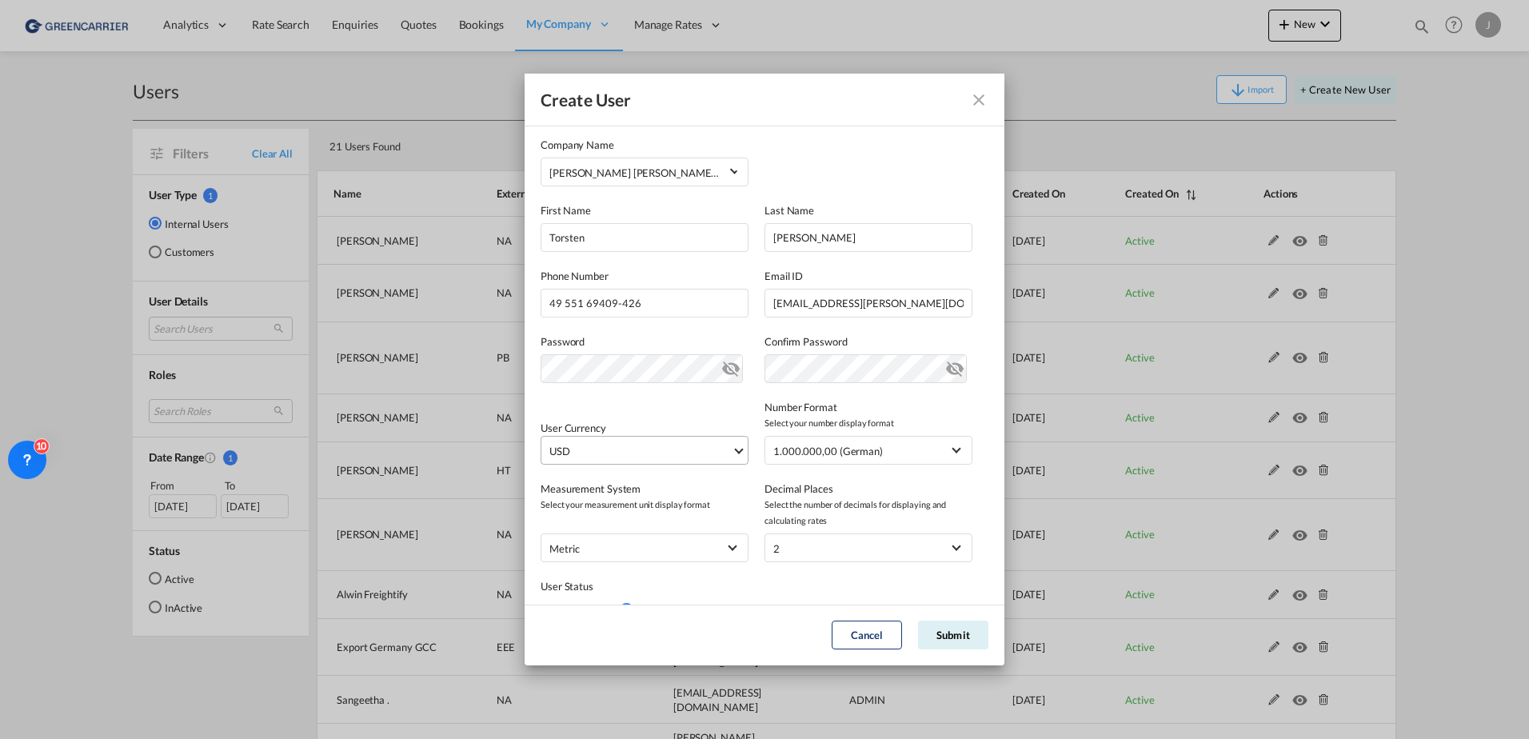
scroll to position [175, 0]
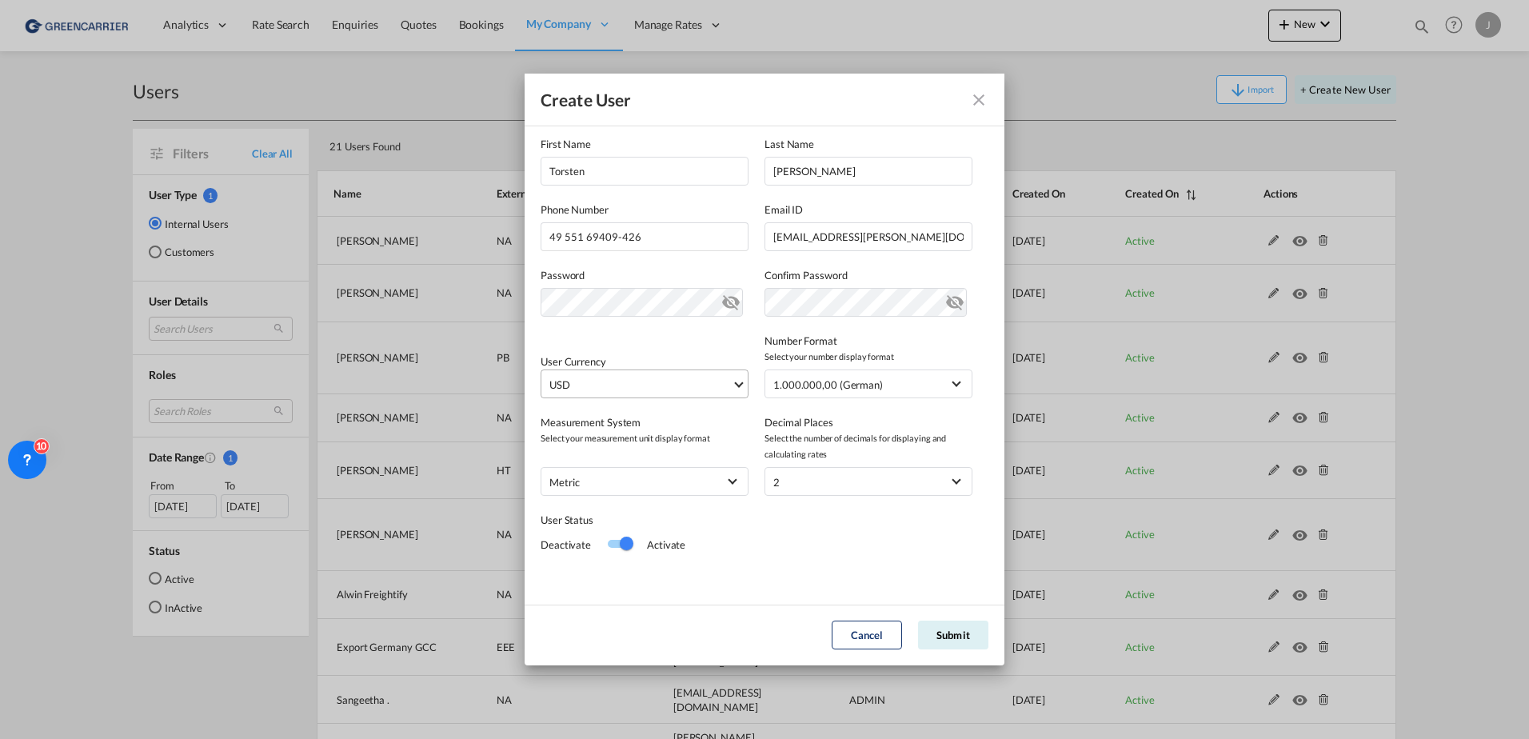
click at [602, 389] on span "USD" at bounding box center [640, 385] width 182 height 16
click at [586, 379] on input "search" at bounding box center [667, 377] width 234 height 14
type input "eur"
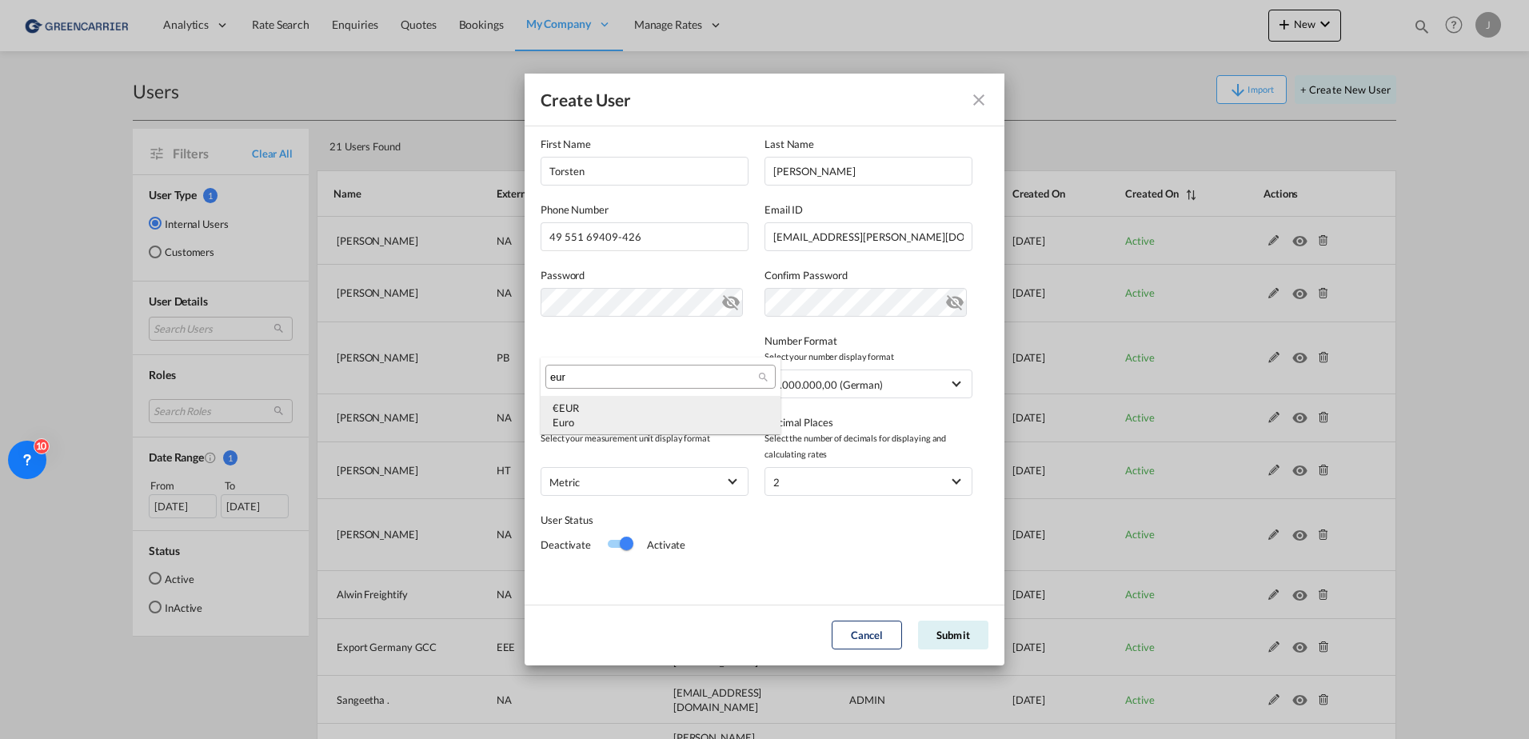
click at [625, 403] on div "€ EUR Euro" at bounding box center [661, 415] width 216 height 29
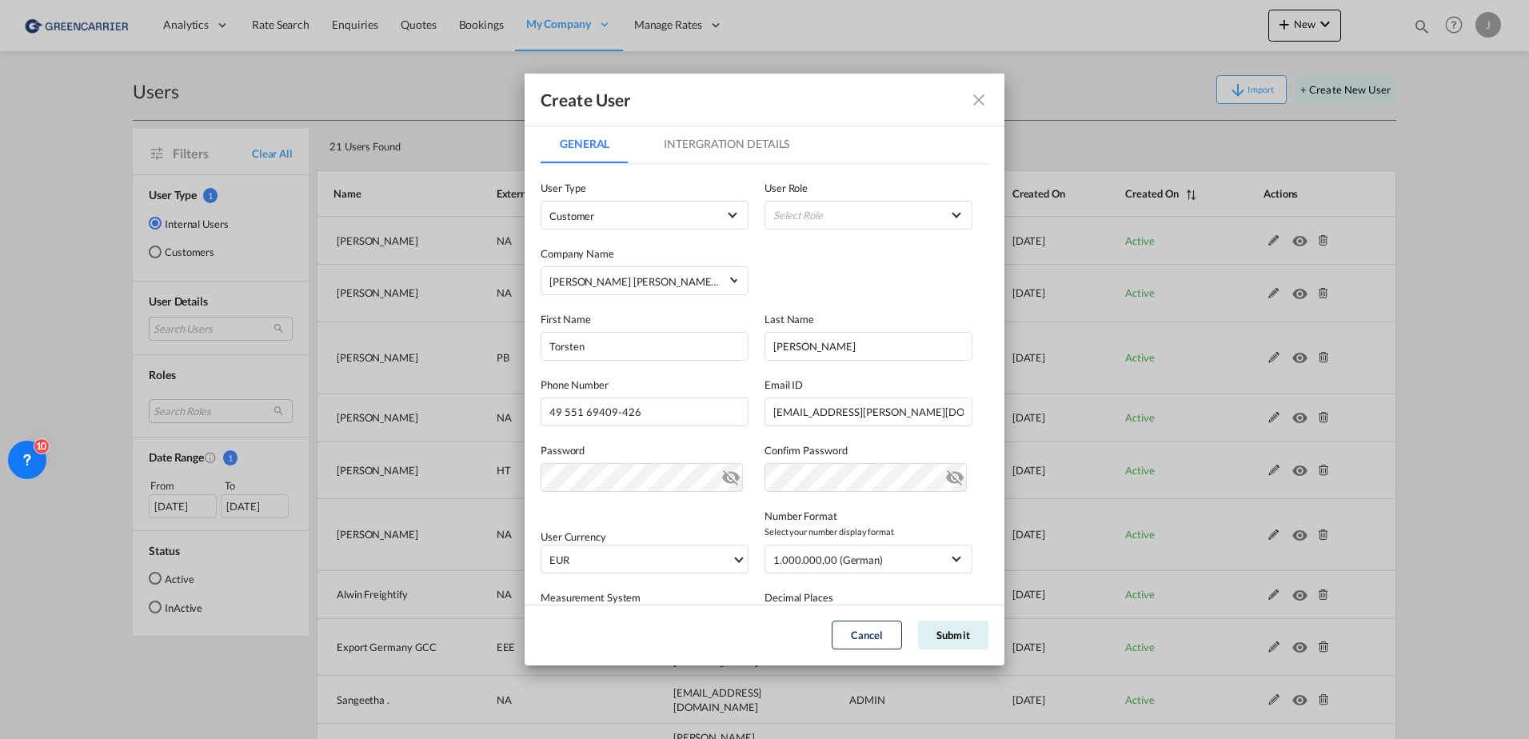
click at [703, 156] on md-tab-item "Intergration Details" at bounding box center [727, 144] width 164 height 38
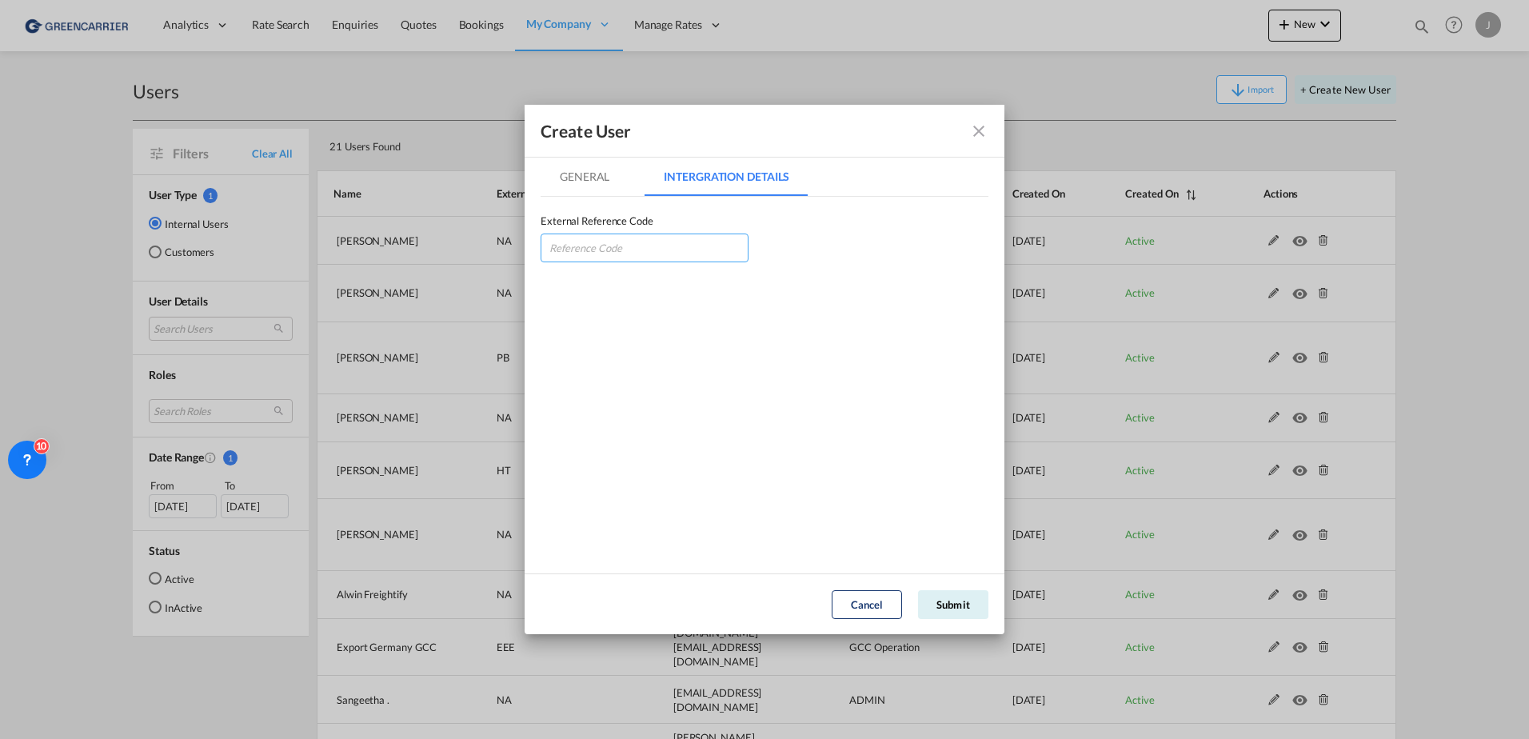
click at [607, 244] on input "GeneralIntergration Details ..." at bounding box center [645, 248] width 208 height 29
type input "KRUINTGOE"
click at [581, 186] on md-tab-item "General" at bounding box center [585, 177] width 88 height 38
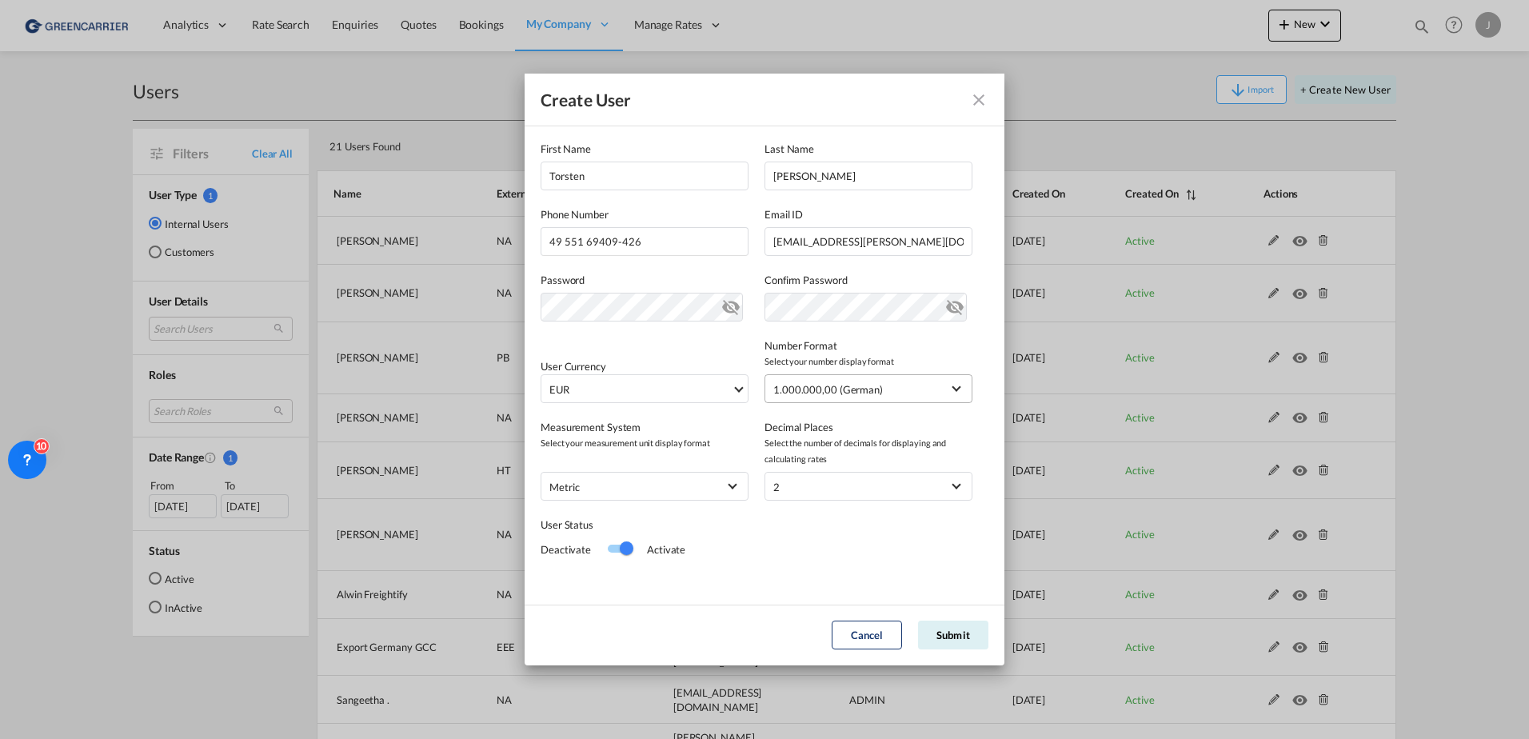
scroll to position [175, 0]
click at [963, 636] on button "Submit" at bounding box center [953, 635] width 70 height 29
click at [950, 637] on button "Submit" at bounding box center [953, 635] width 70 height 29
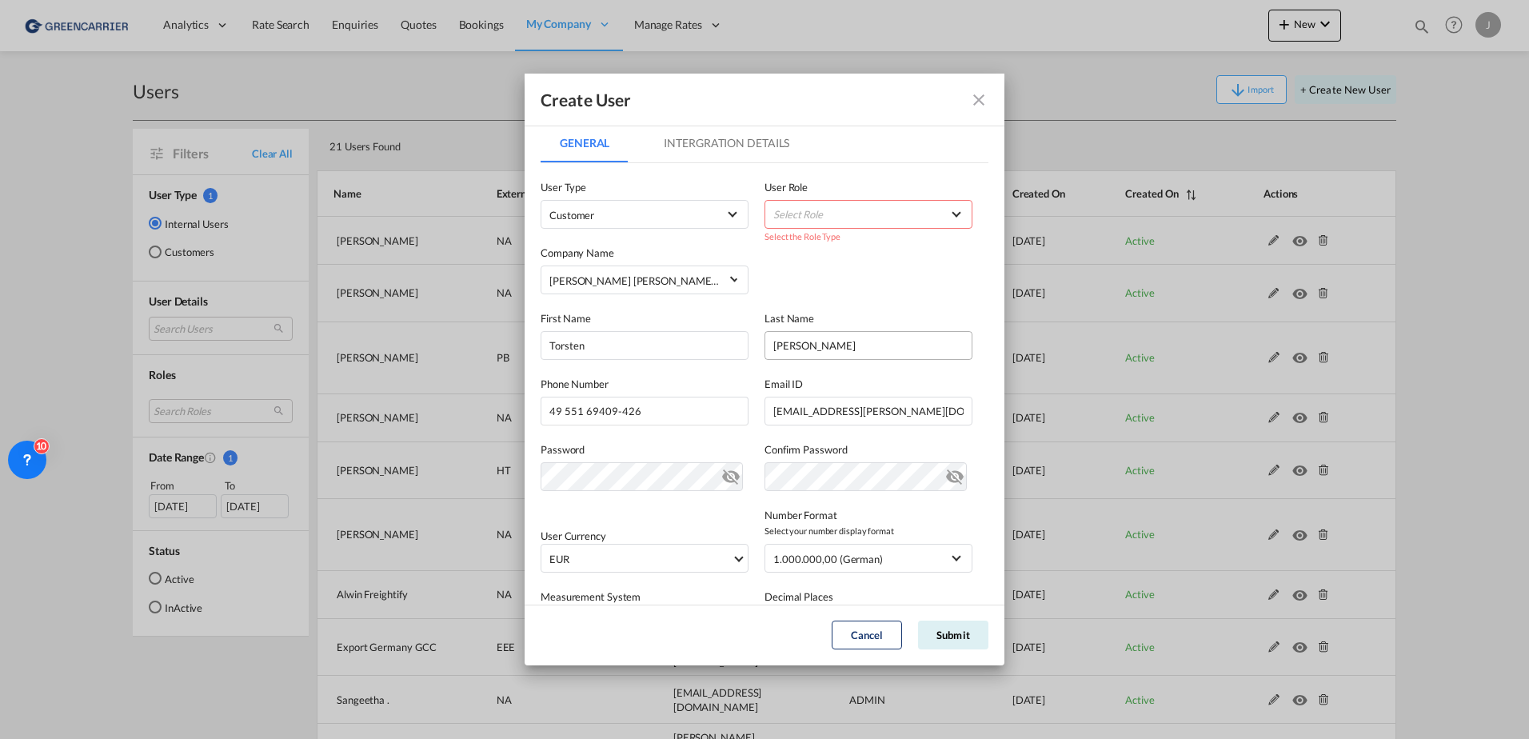
scroll to position [0, 0]
click at [775, 206] on md-select "Select Role" at bounding box center [869, 215] width 208 height 29
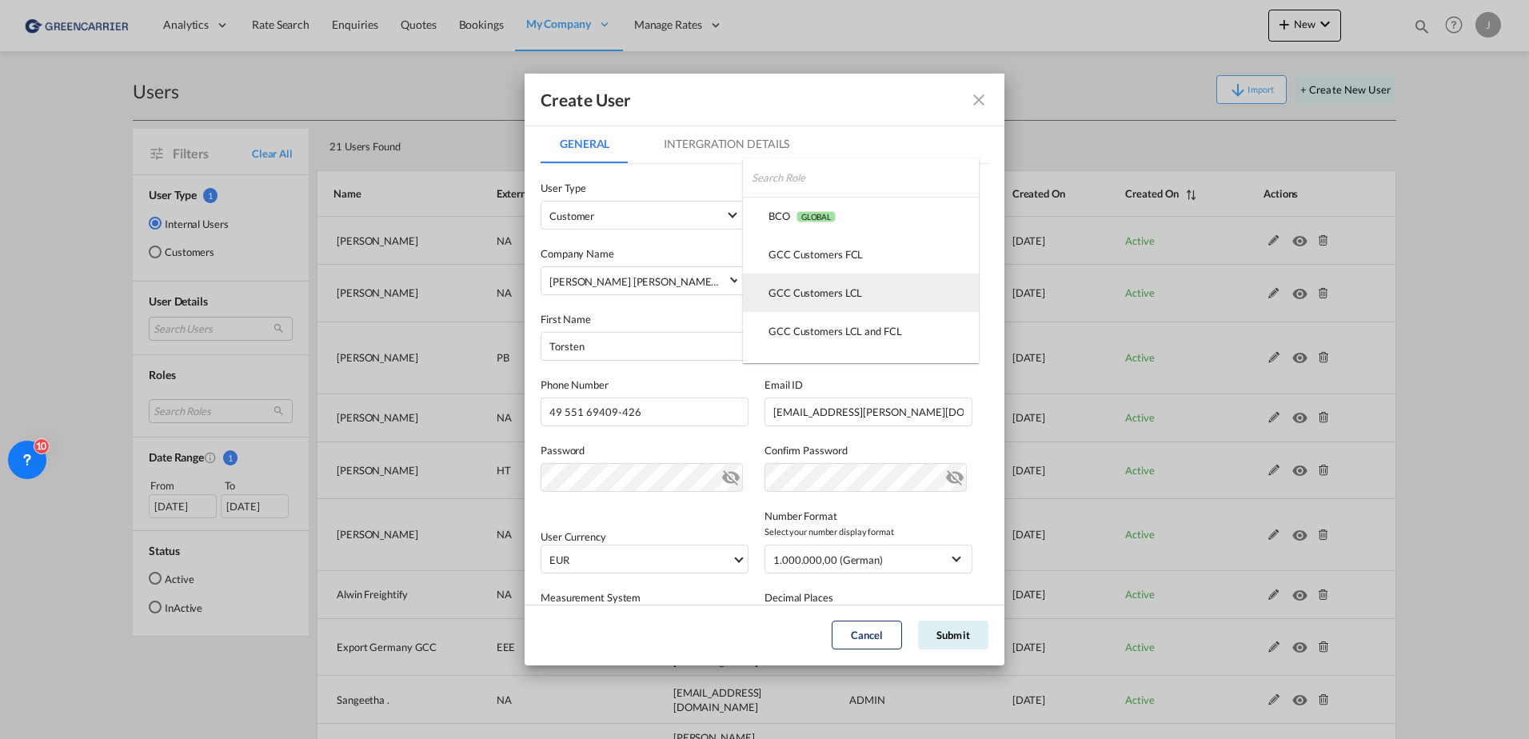
click at [803, 295] on div "GCC Customers LCL USER_DEFINED" at bounding box center [816, 292] width 94 height 14
click at [935, 630] on button "Submit" at bounding box center [953, 635] width 70 height 29
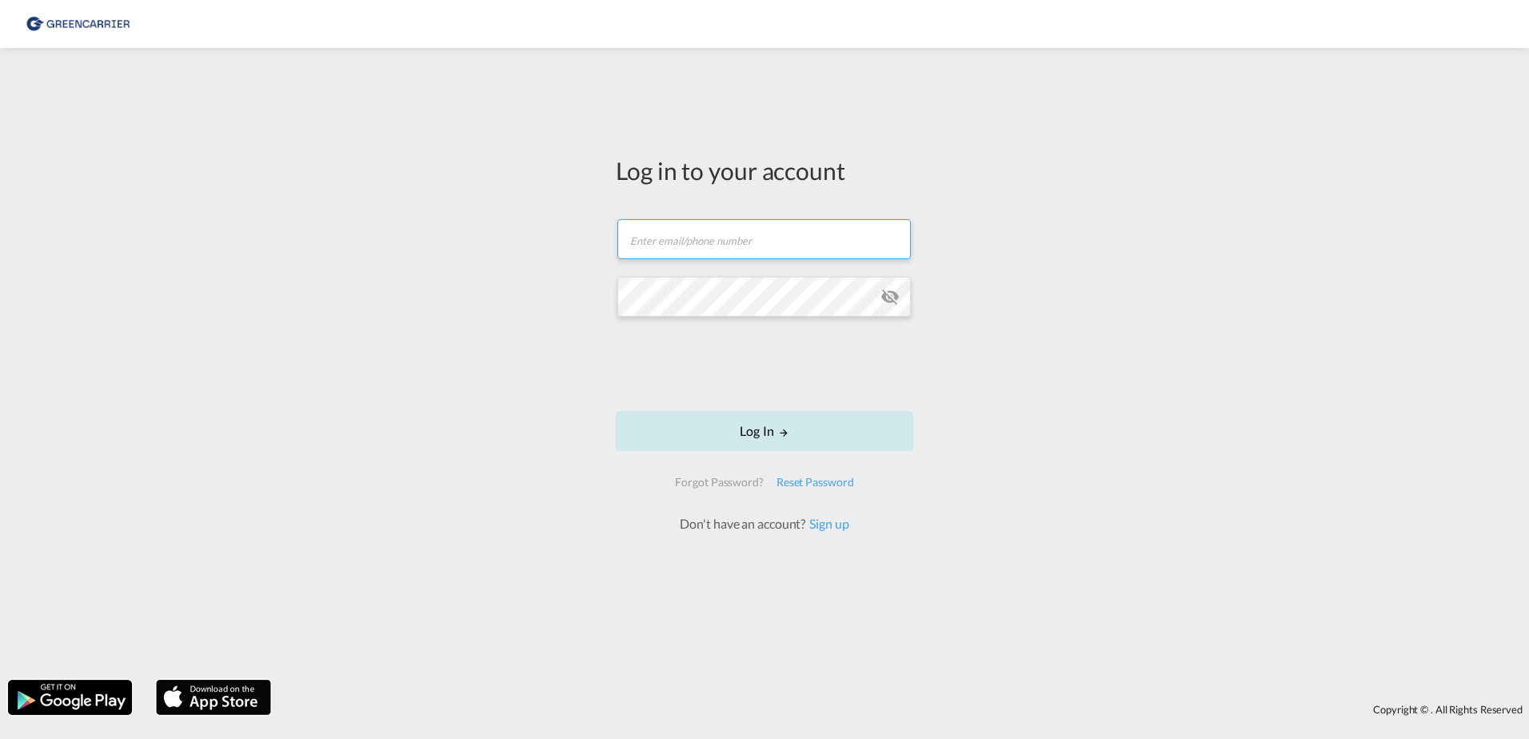
type input "[PERSON_NAME][EMAIL_ADDRESS][PERSON_NAME][DOMAIN_NAME]"
click at [750, 434] on button "Log In" at bounding box center [764, 431] width 297 height 40
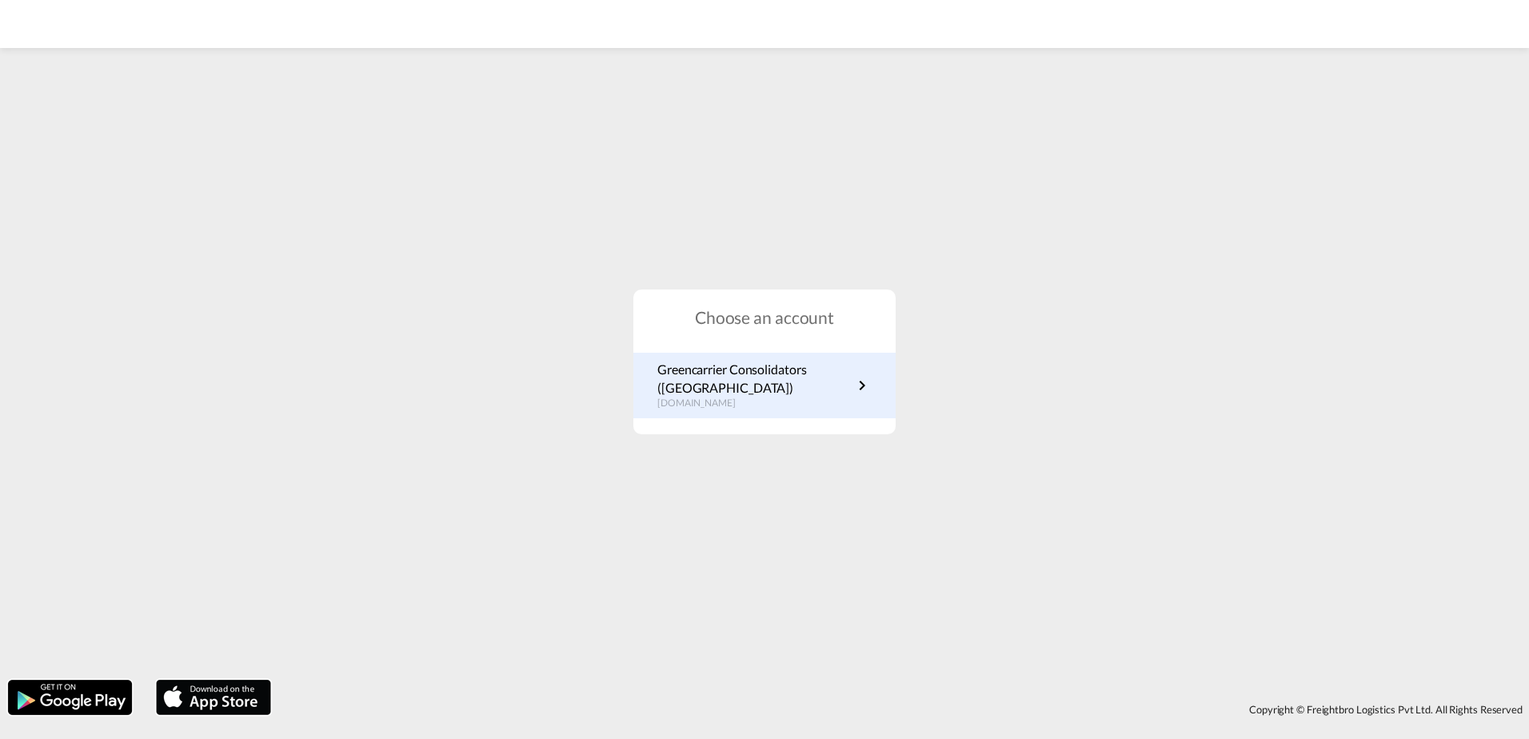
click at [706, 383] on p "Greencarrier Consolidators (Germany)" at bounding box center [754, 379] width 195 height 36
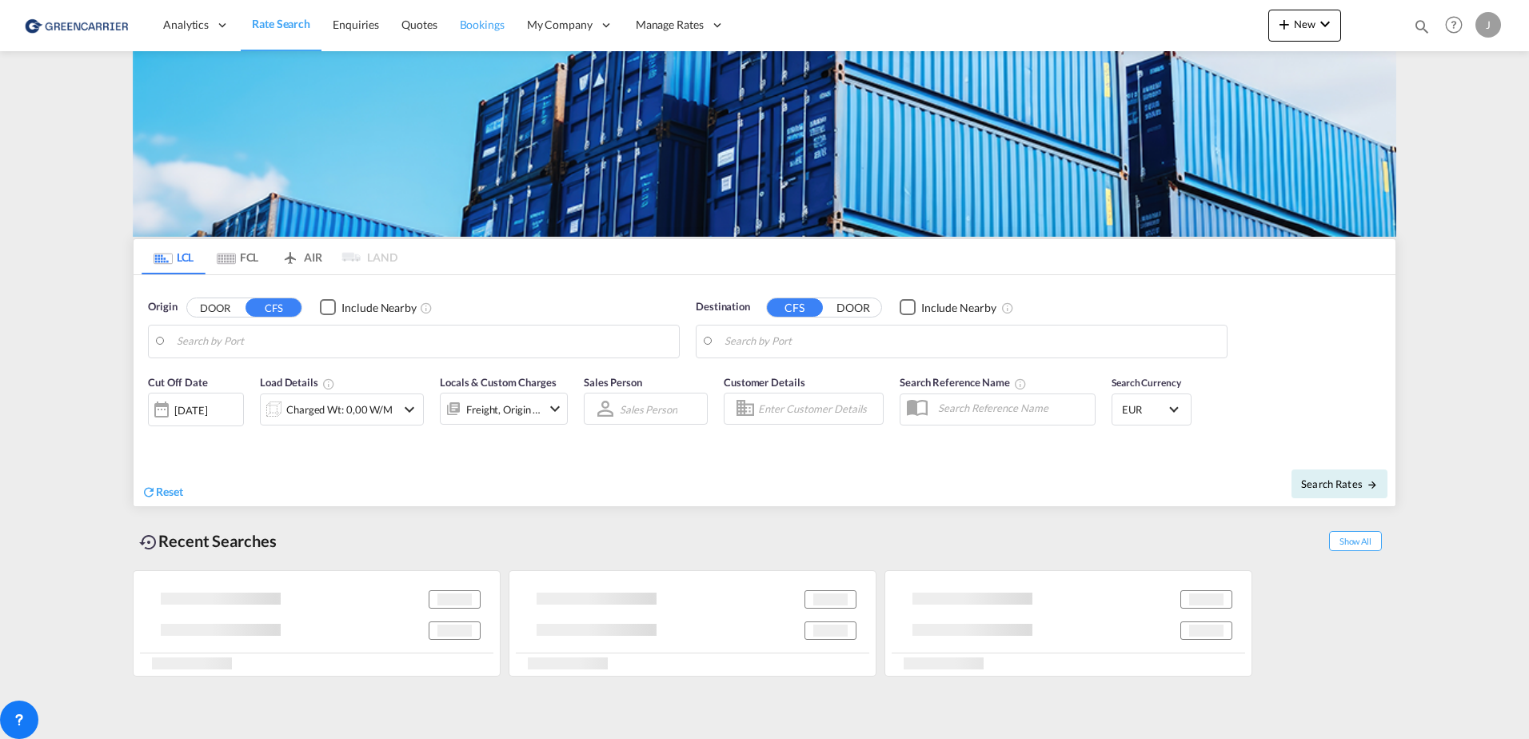
click at [485, 26] on span "Bookings" at bounding box center [482, 25] width 45 height 14
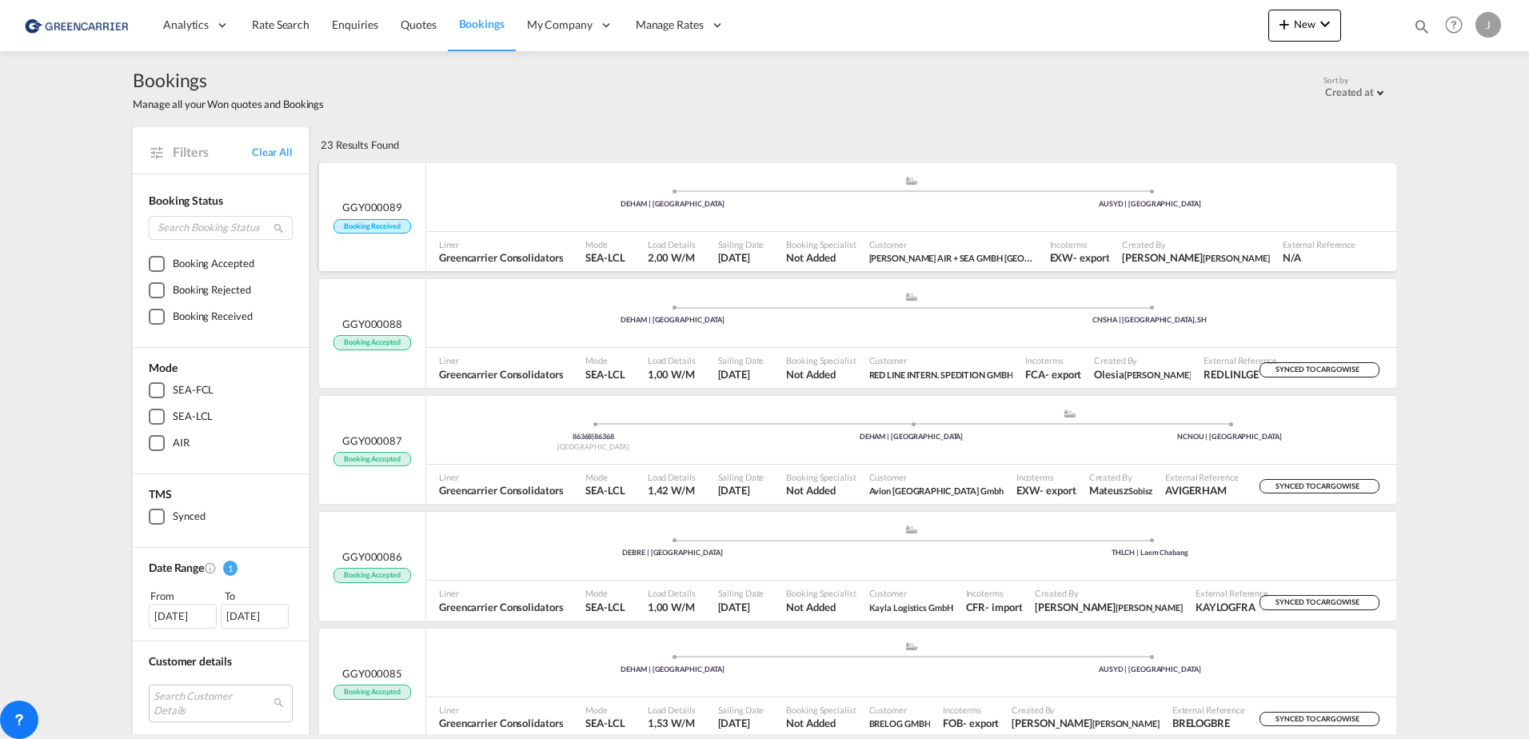
click at [561, 188] on div ".a{fill:#aaa8ad;} .a{fill:#aaa8ad;} DEHAM | Hamburg AUSYD | Sydney" at bounding box center [911, 199] width 970 height 48
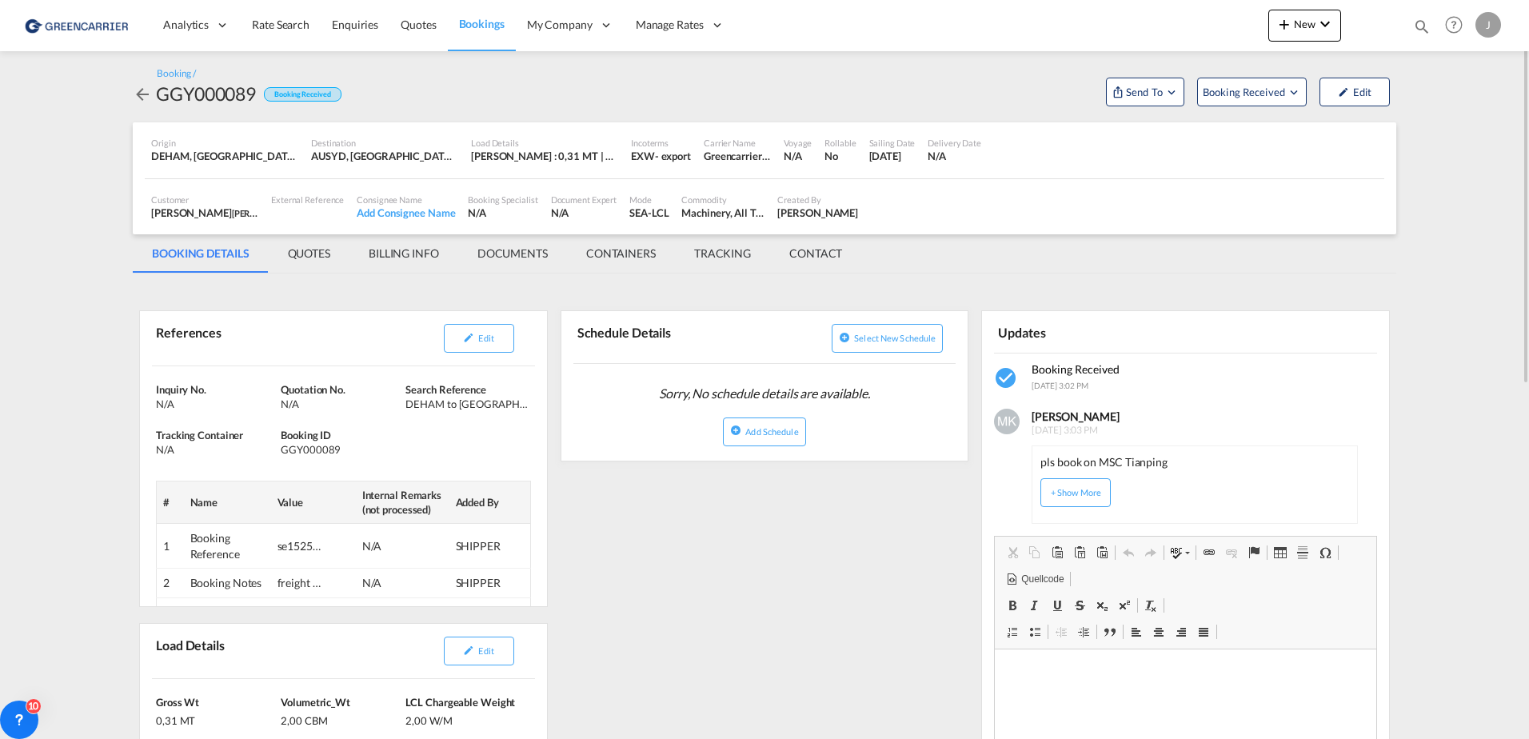
click at [86, 19] on img at bounding box center [78, 25] width 108 height 36
